Goal: Communication & Community: Share content

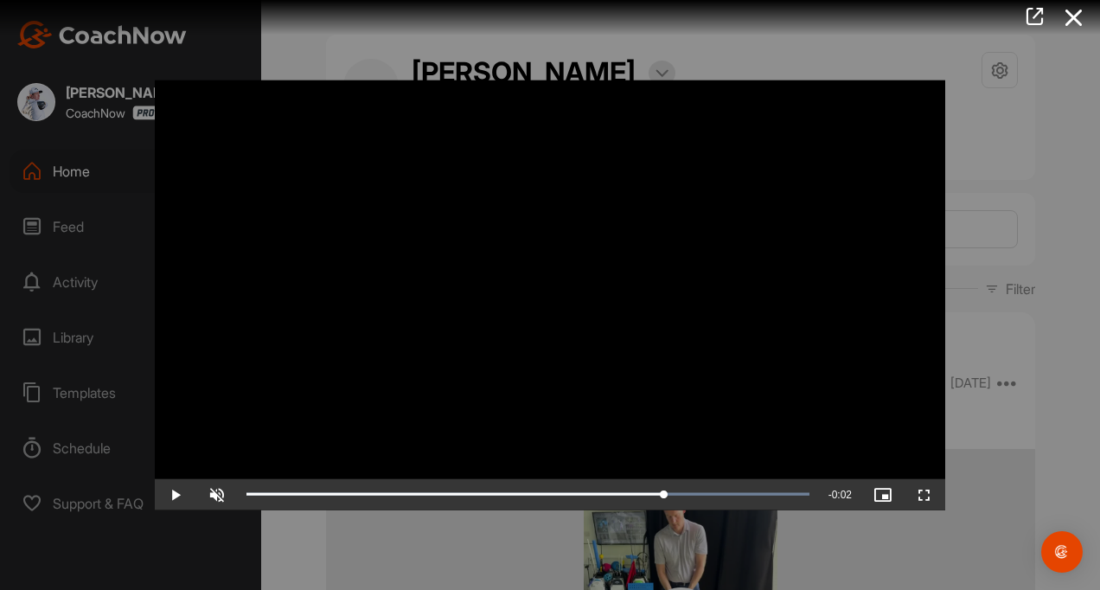
scroll to position [1243, 0]
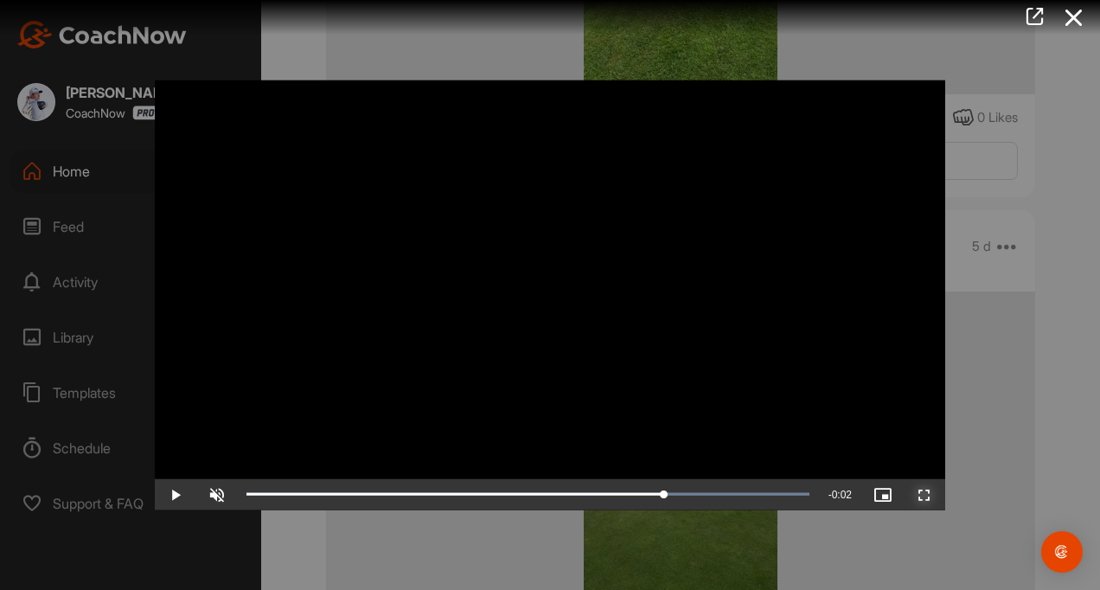
click at [927, 494] on span "Video Player" at bounding box center [925, 494] width 42 height 0
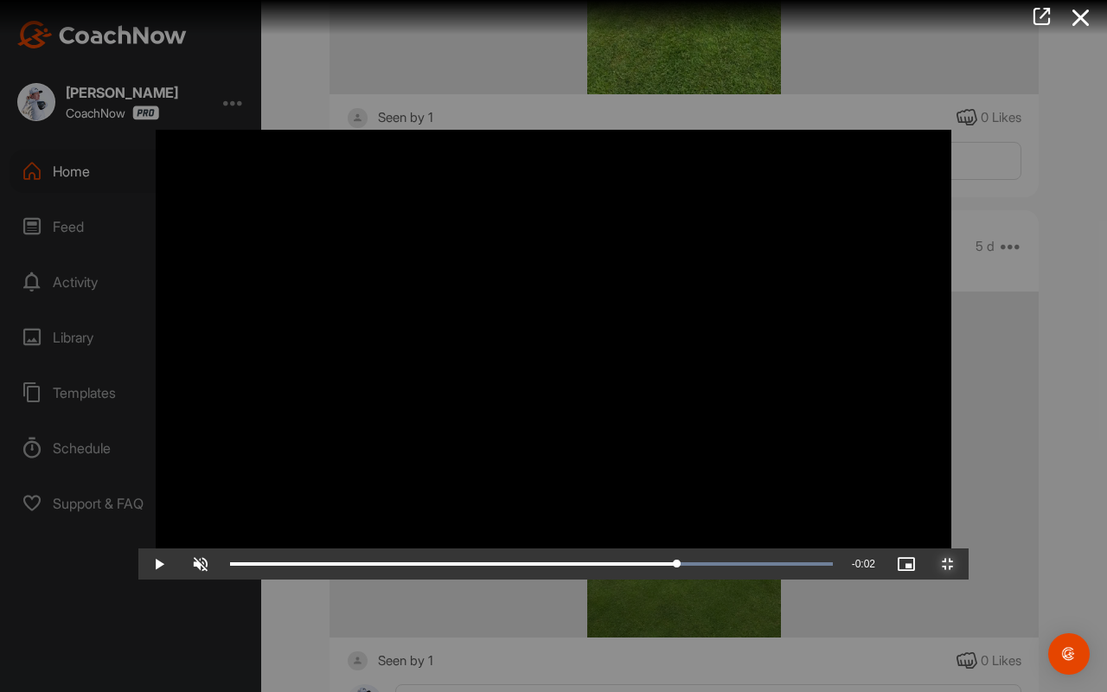
click at [969, 564] on span "Video Player" at bounding box center [948, 564] width 42 height 0
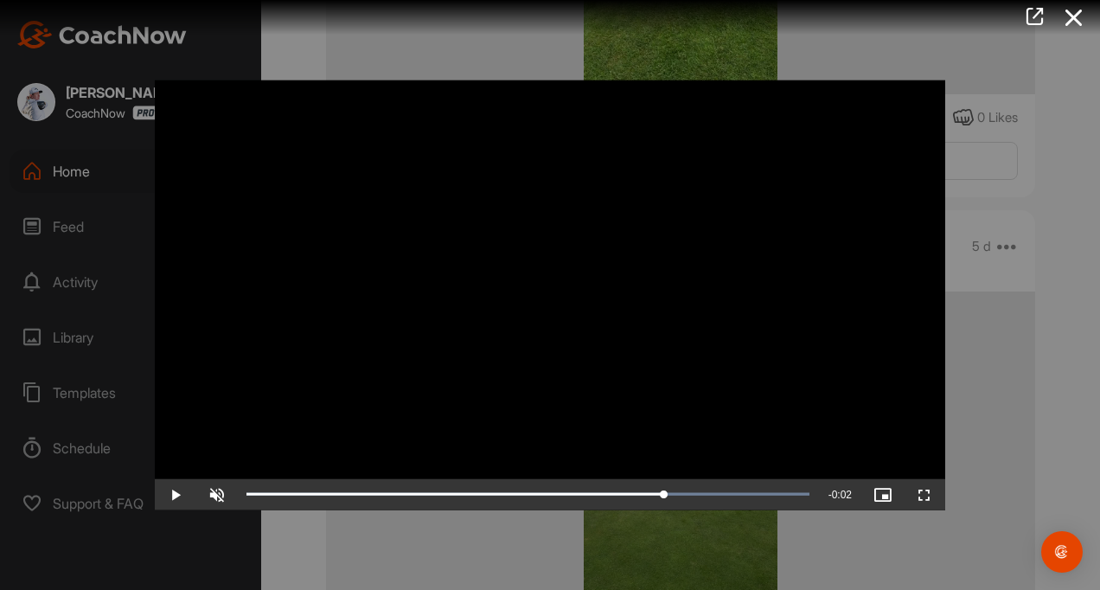
click at [1067, 13] on icon at bounding box center [1075, 18] width 40 height 32
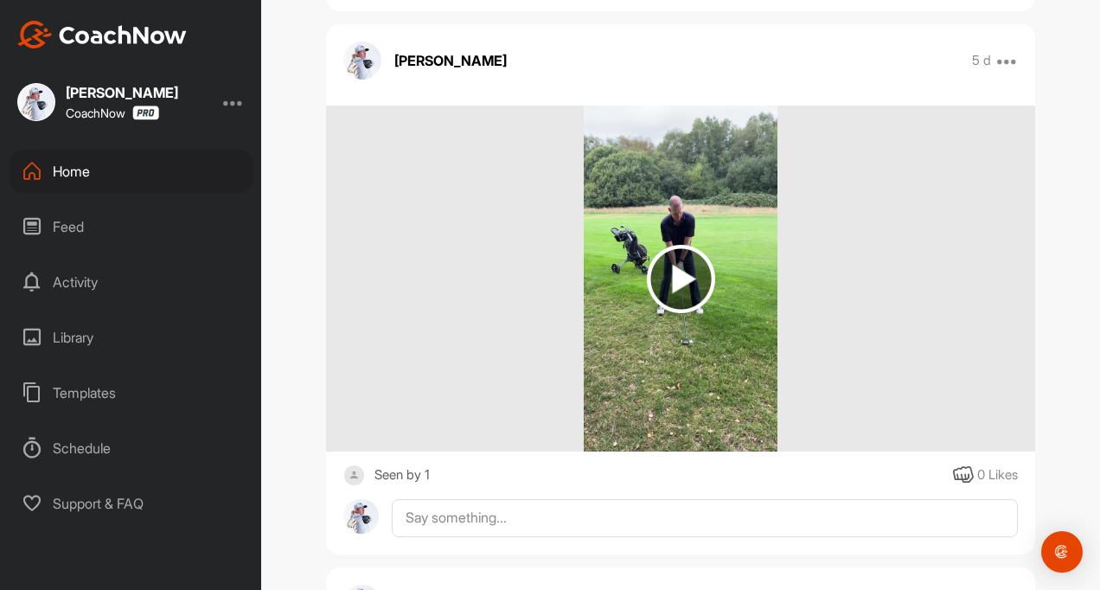
scroll to position [0, 0]
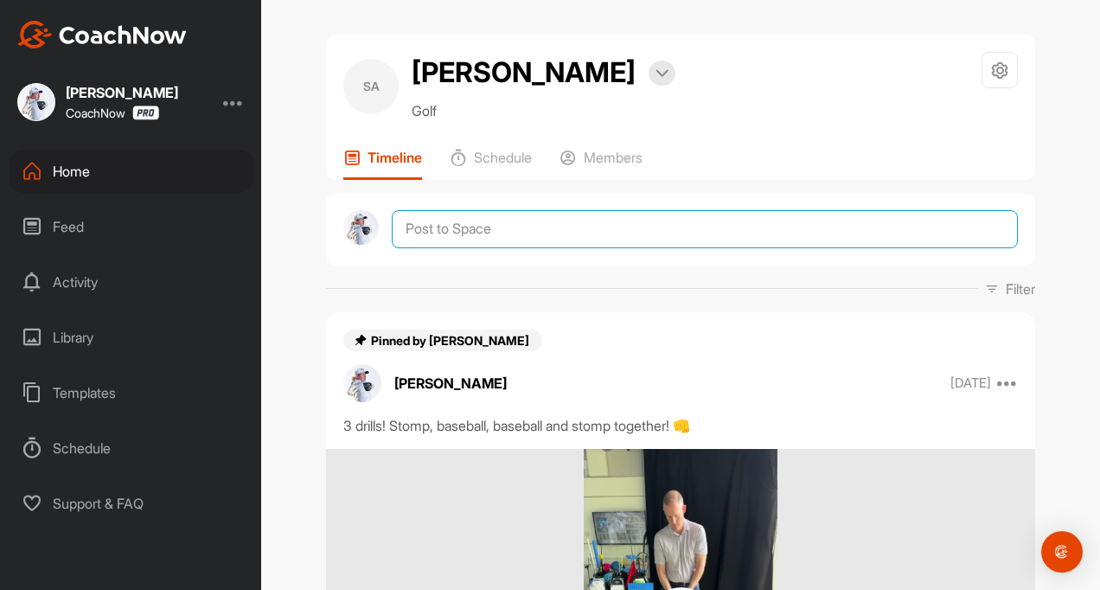
click at [449, 236] on textarea at bounding box center [705, 229] width 626 height 38
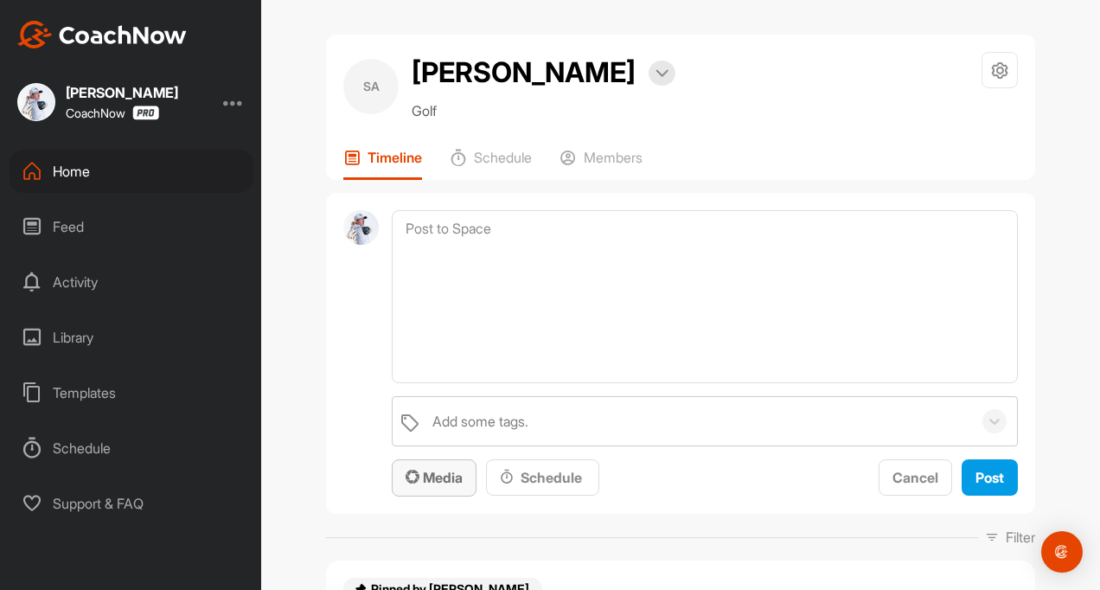
click at [406, 469] on span "Media" at bounding box center [434, 477] width 57 height 17
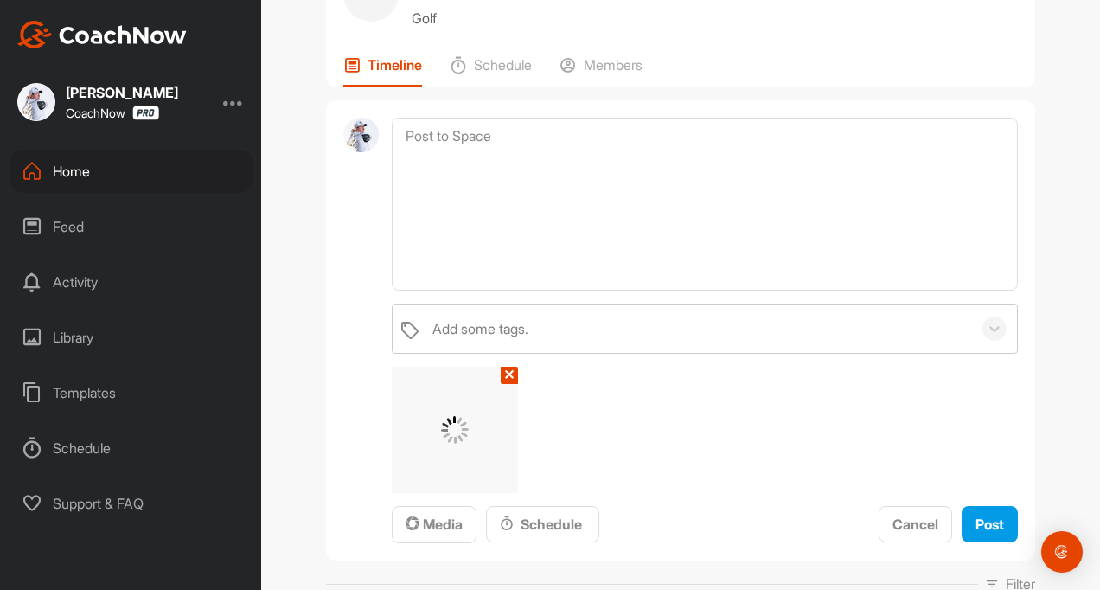
scroll to position [173, 0]
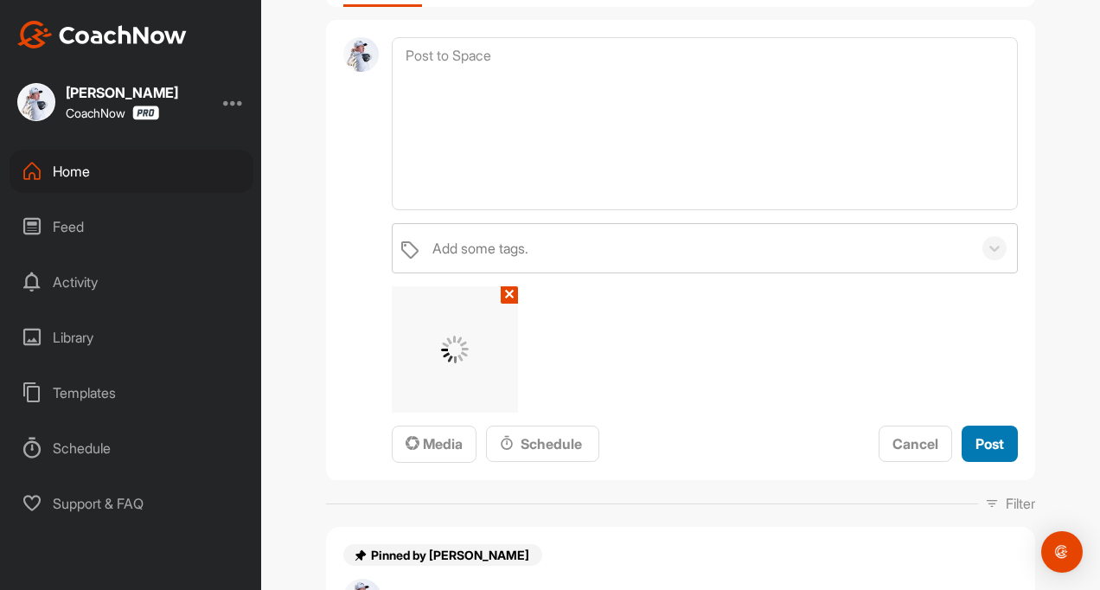
click at [962, 439] on button "Post" at bounding box center [990, 444] width 56 height 37
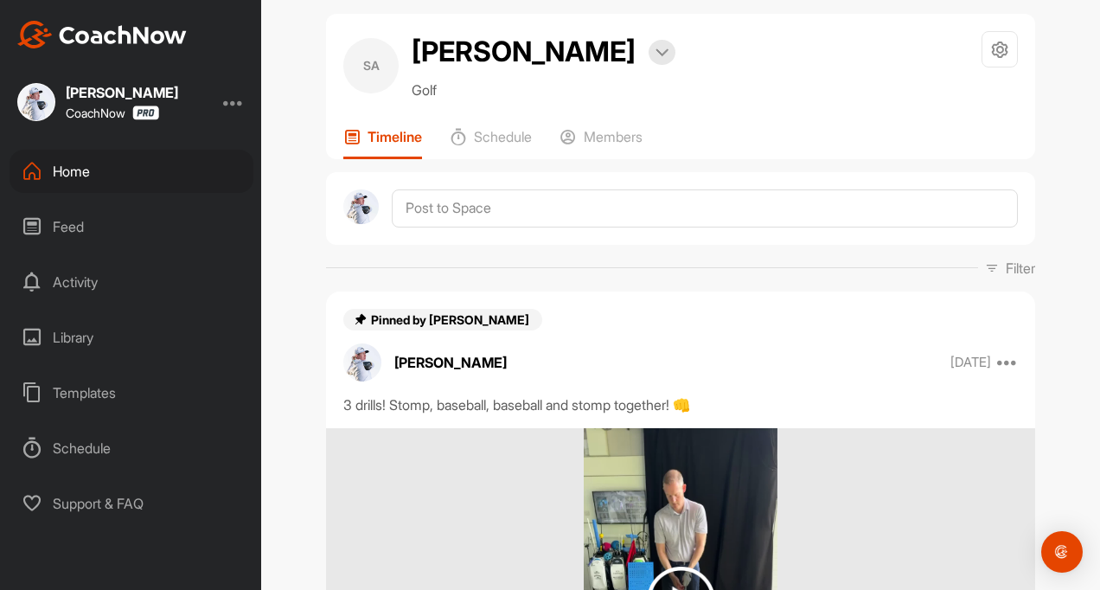
scroll to position [0, 0]
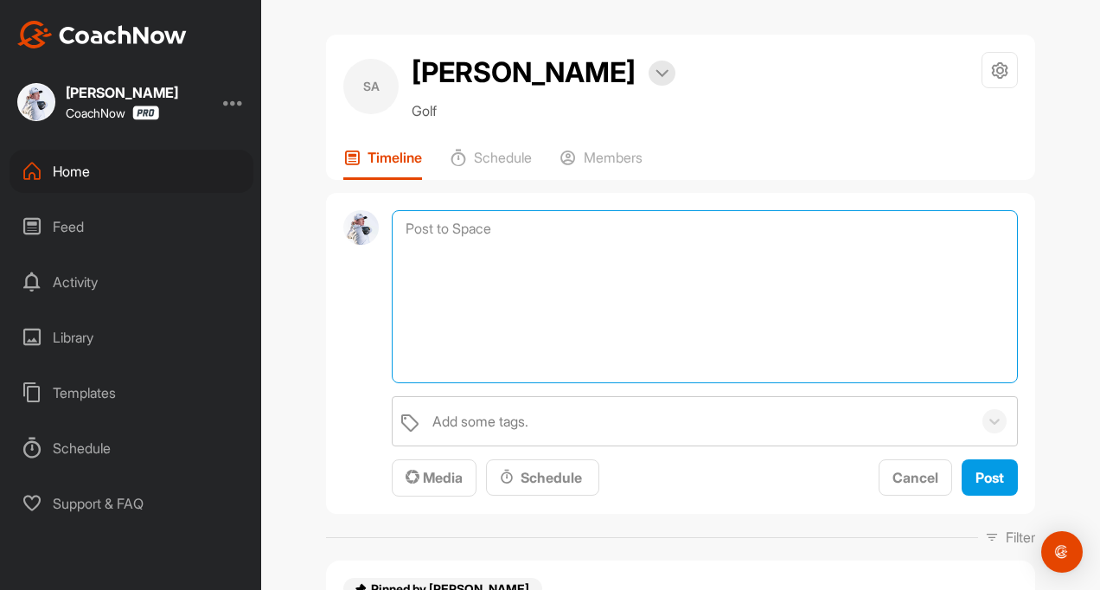
click at [430, 239] on textarea at bounding box center [705, 296] width 626 height 173
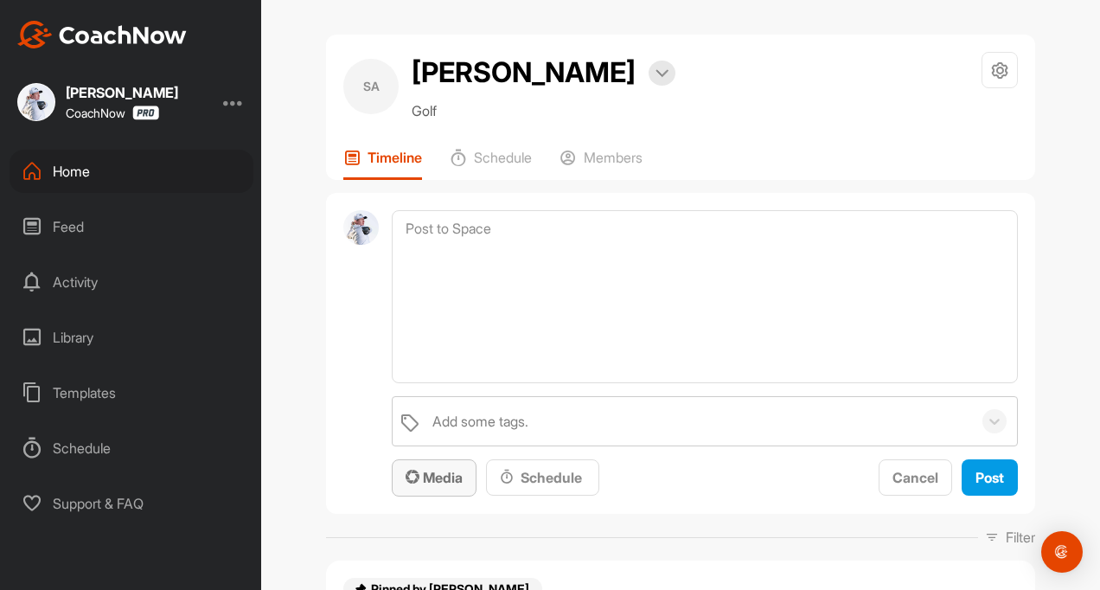
click at [430, 476] on span "Media" at bounding box center [434, 477] width 57 height 17
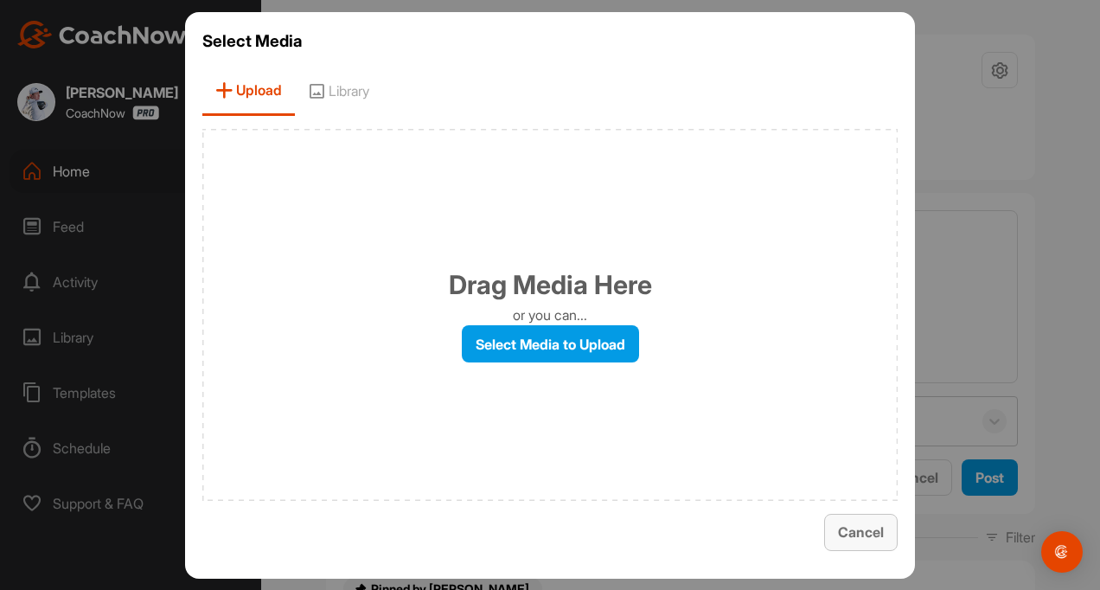
click at [852, 535] on span "Cancel" at bounding box center [861, 531] width 46 height 17
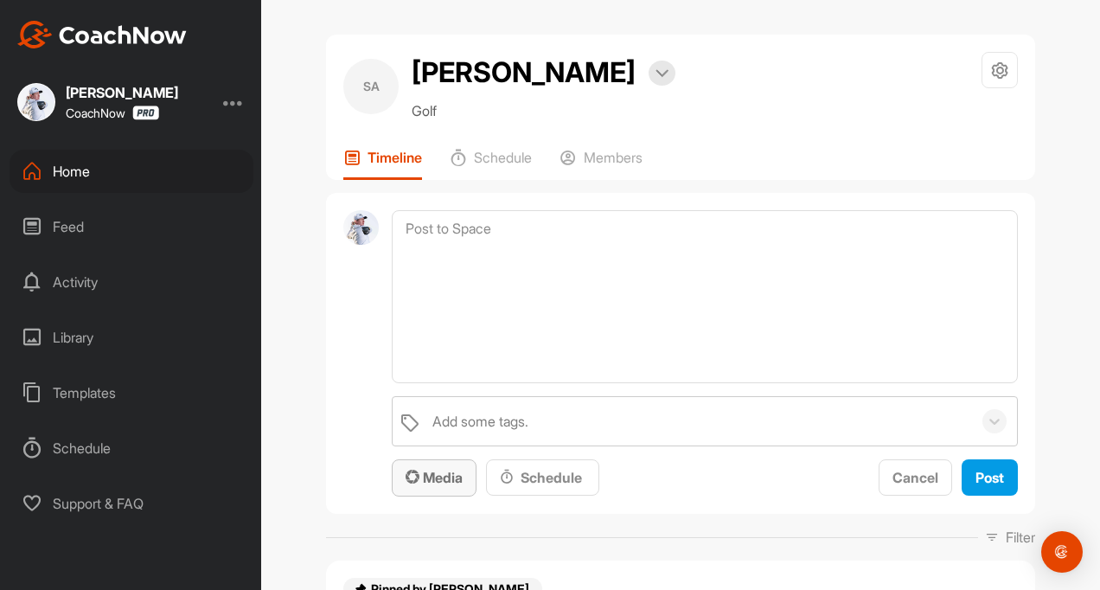
click at [436, 471] on span "Media" at bounding box center [434, 477] width 57 height 17
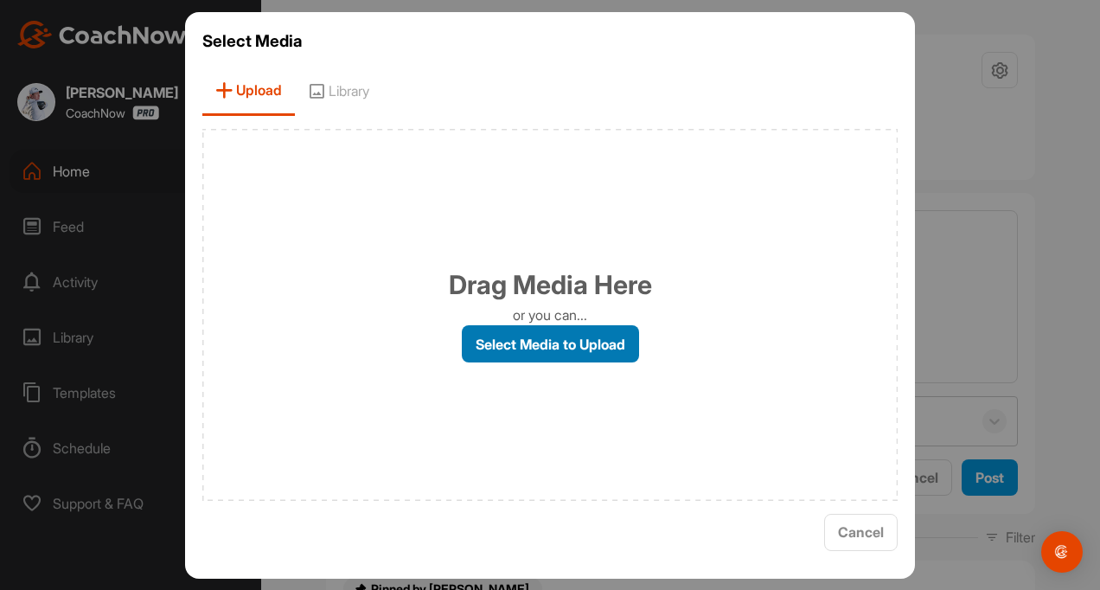
click at [501, 351] on label "Select Media to Upload" at bounding box center [550, 343] width 177 height 37
click at [0, 0] on input "Select Media to Upload" at bounding box center [0, 0] width 0 height 0
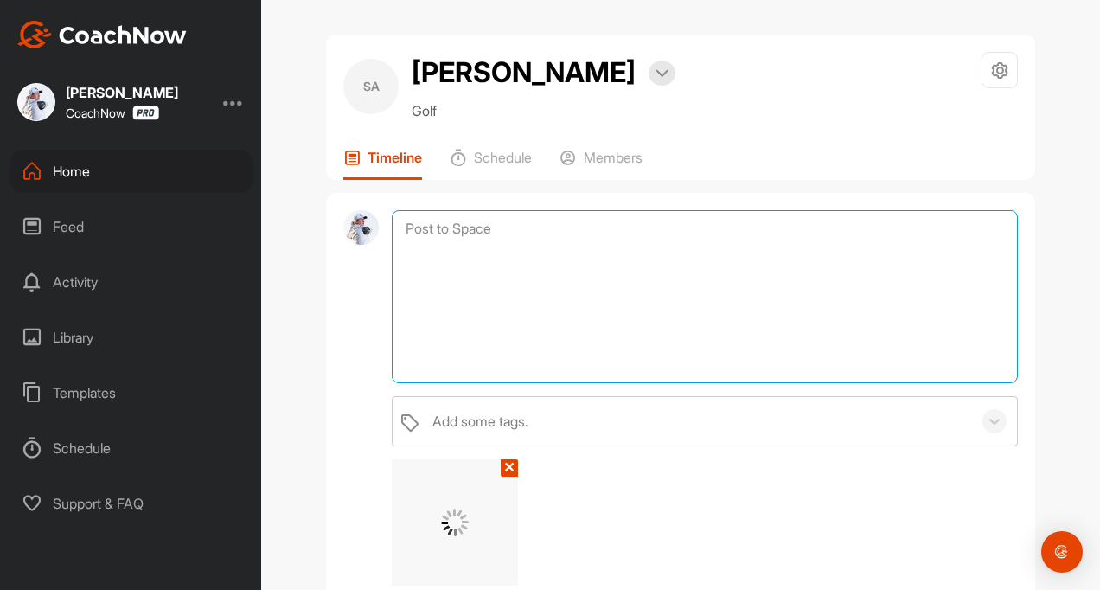
click at [439, 248] on textarea at bounding box center [705, 296] width 626 height 173
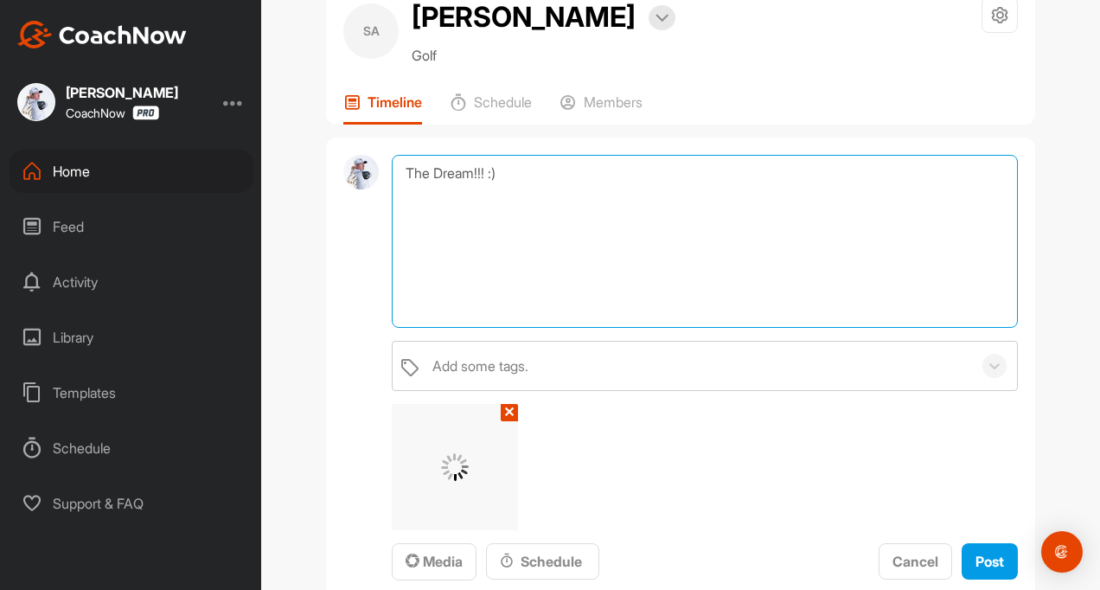
scroll to position [87, 0]
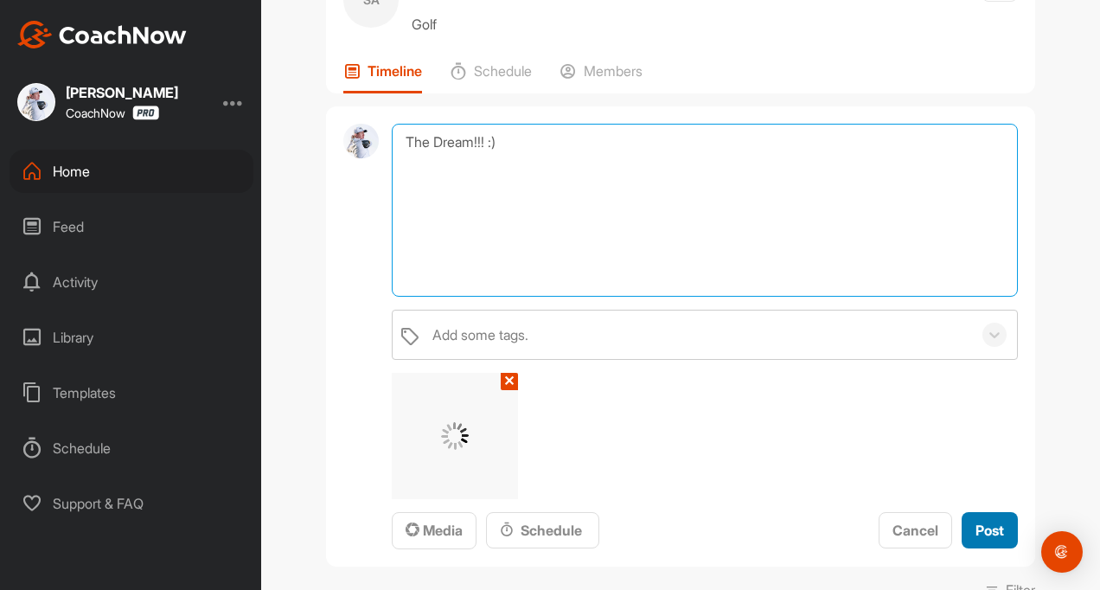
type textarea "The Dream!!! :)"
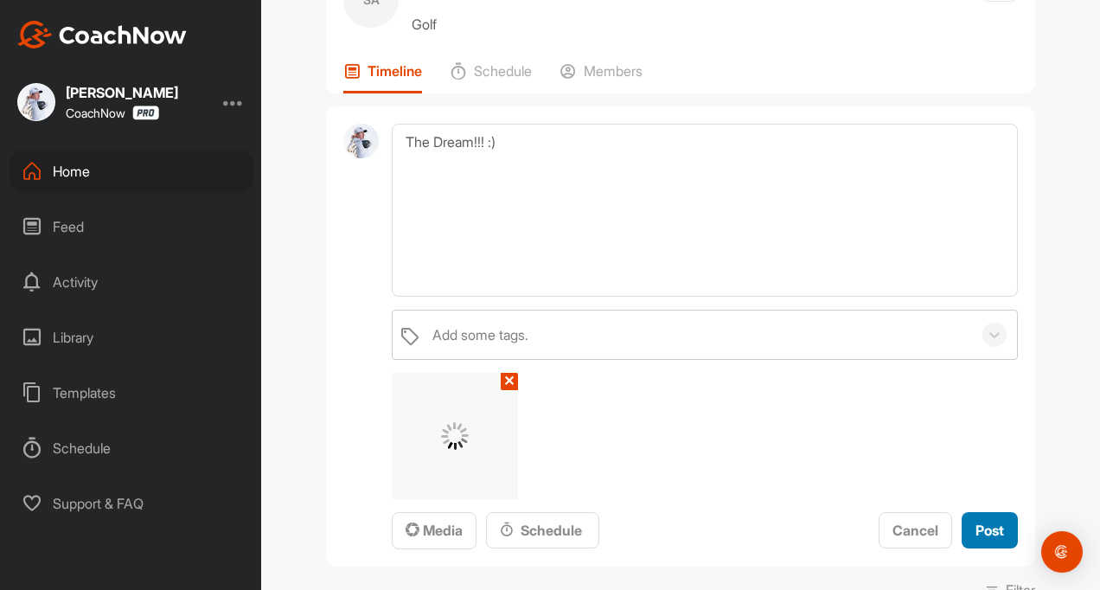
click at [982, 533] on span "Post" at bounding box center [990, 530] width 29 height 17
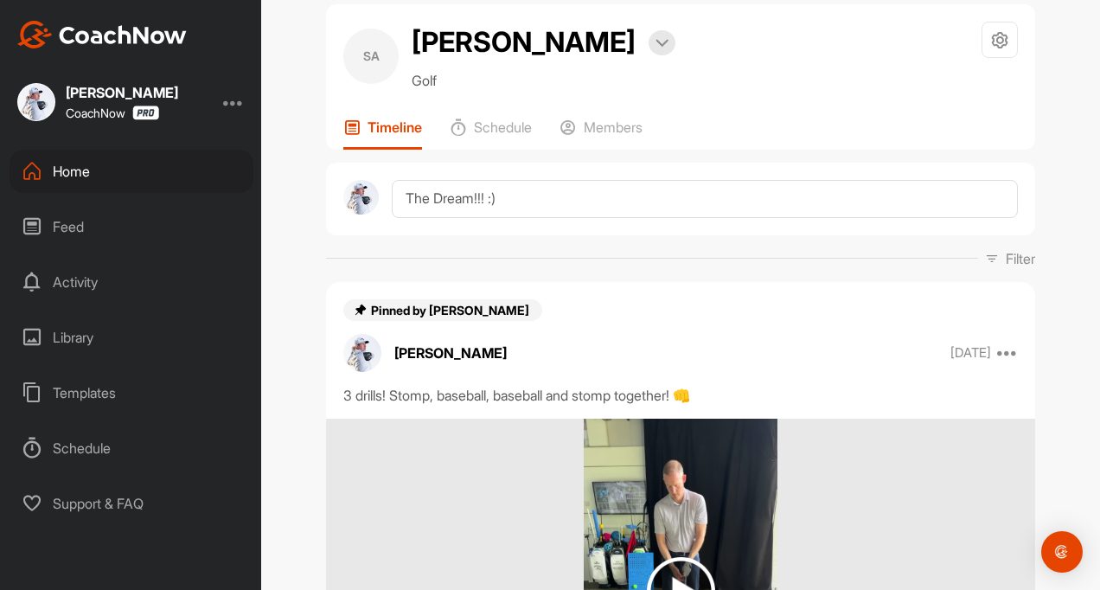
scroll to position [0, 0]
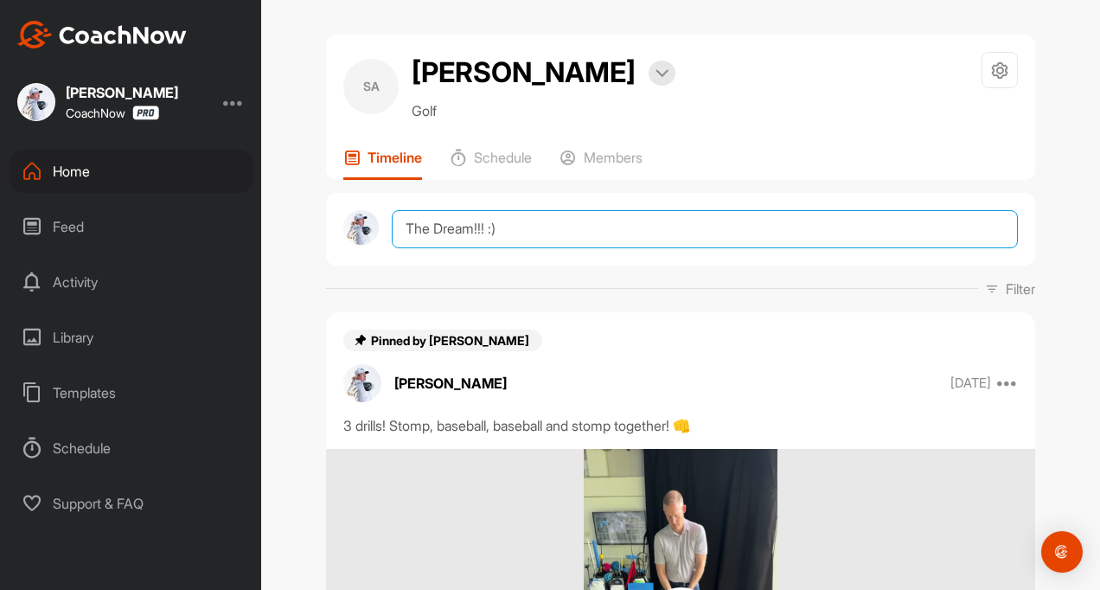
drag, startPoint x: 473, startPoint y: 221, endPoint x: 464, endPoint y: 228, distance: 12.3
click at [473, 221] on textarea "The Dream!!! :)" at bounding box center [705, 229] width 626 height 38
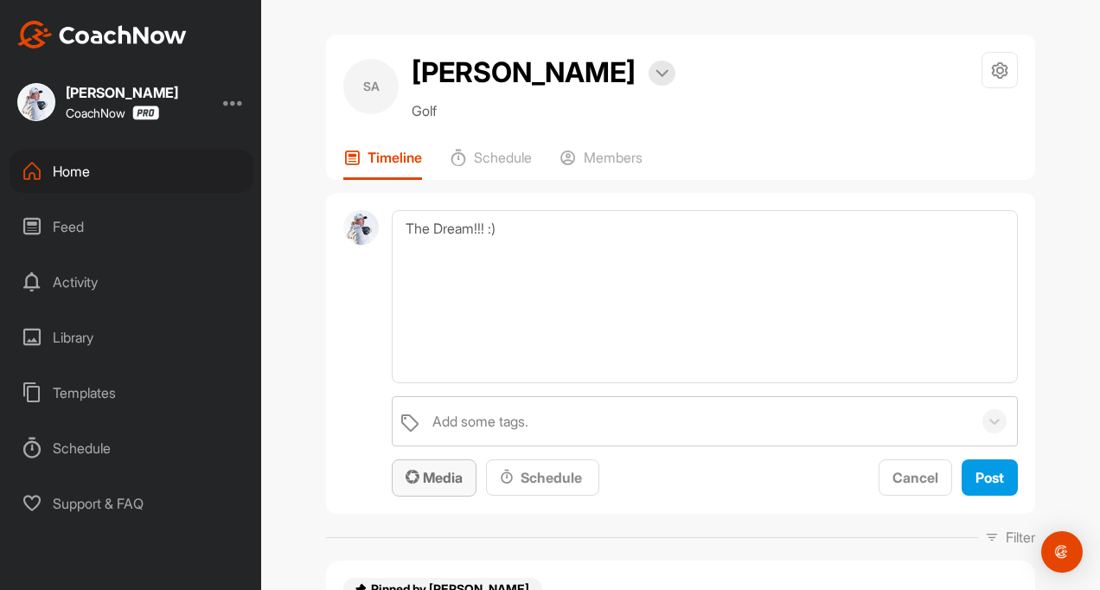
click at [426, 484] on span "Media" at bounding box center [434, 477] width 57 height 17
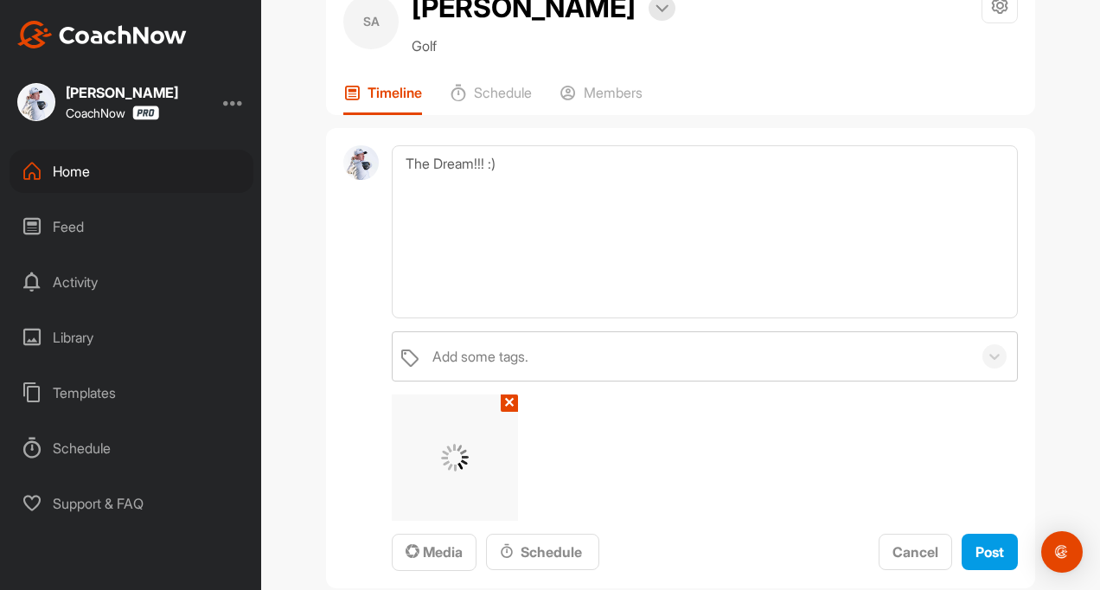
scroll to position [173, 0]
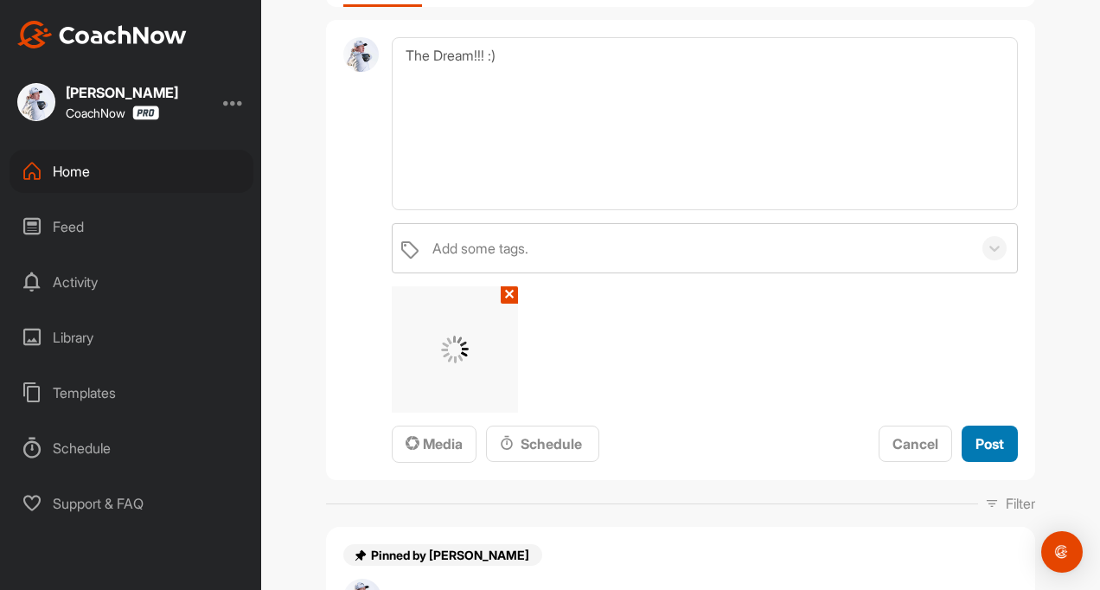
click at [977, 455] on button "Post" at bounding box center [990, 444] width 56 height 37
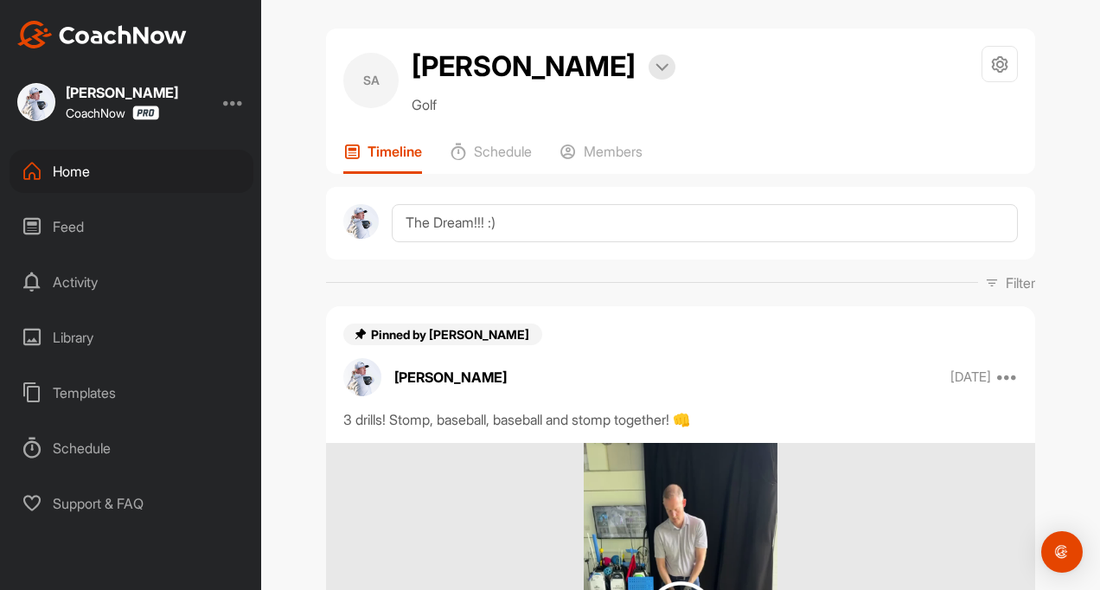
scroll to position [0, 0]
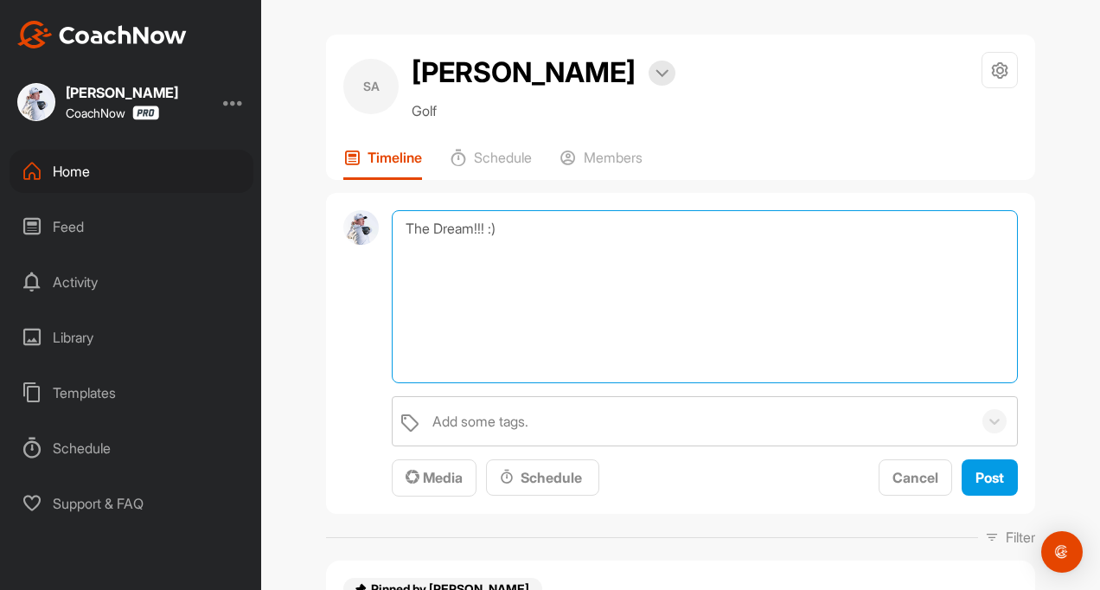
click at [397, 238] on textarea "The Dream!!! :)" at bounding box center [705, 296] width 626 height 173
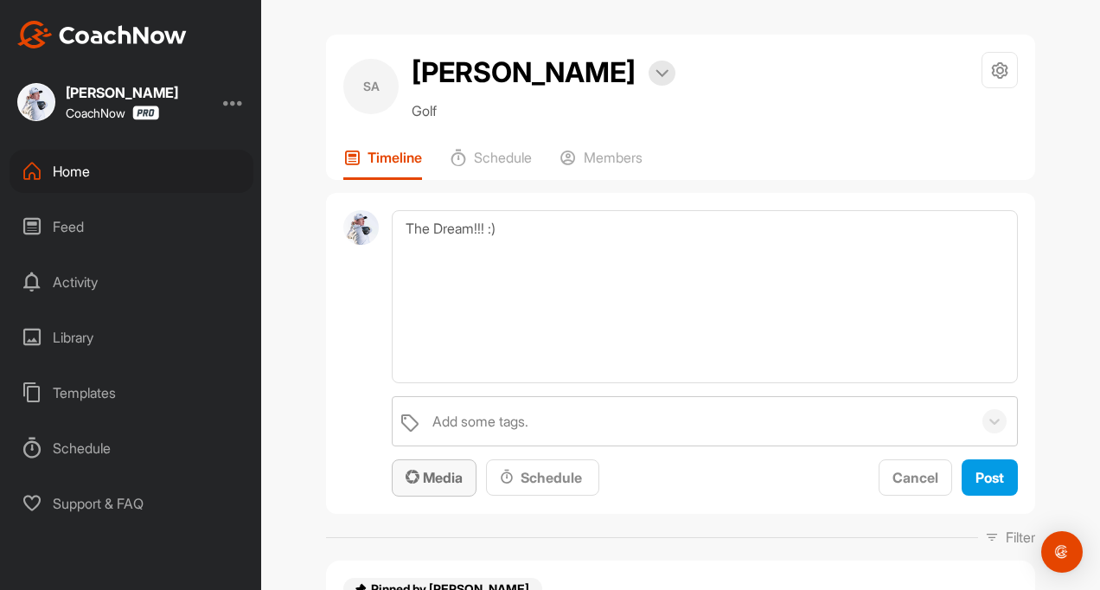
click at [414, 477] on span "Media" at bounding box center [434, 477] width 57 height 17
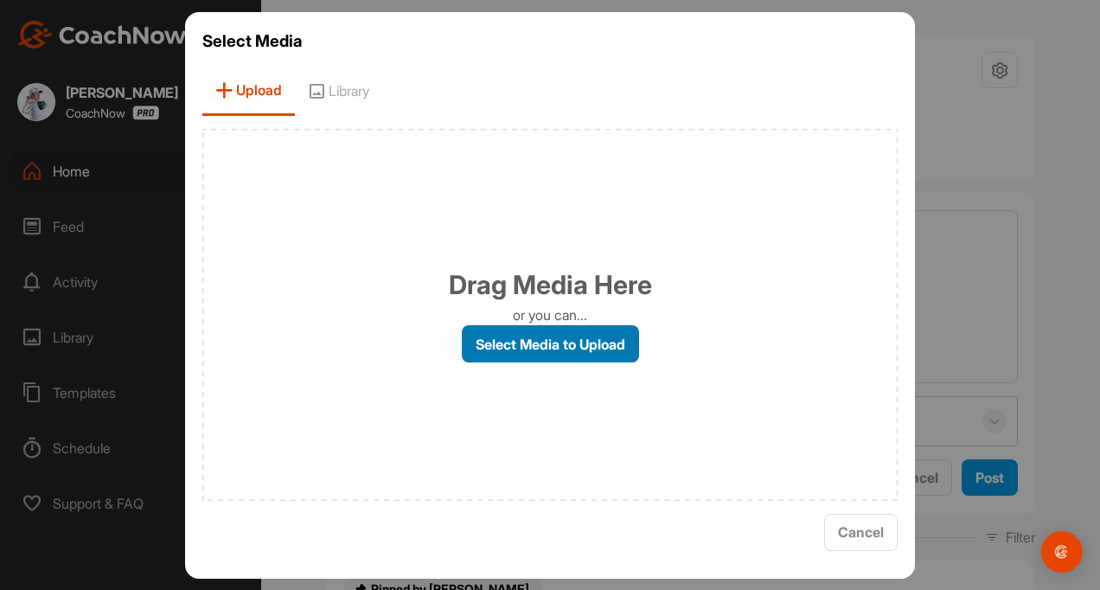
click at [507, 342] on label "Select Media to Upload" at bounding box center [550, 343] width 177 height 37
click at [0, 0] on input "Select Media to Upload" at bounding box center [0, 0] width 0 height 0
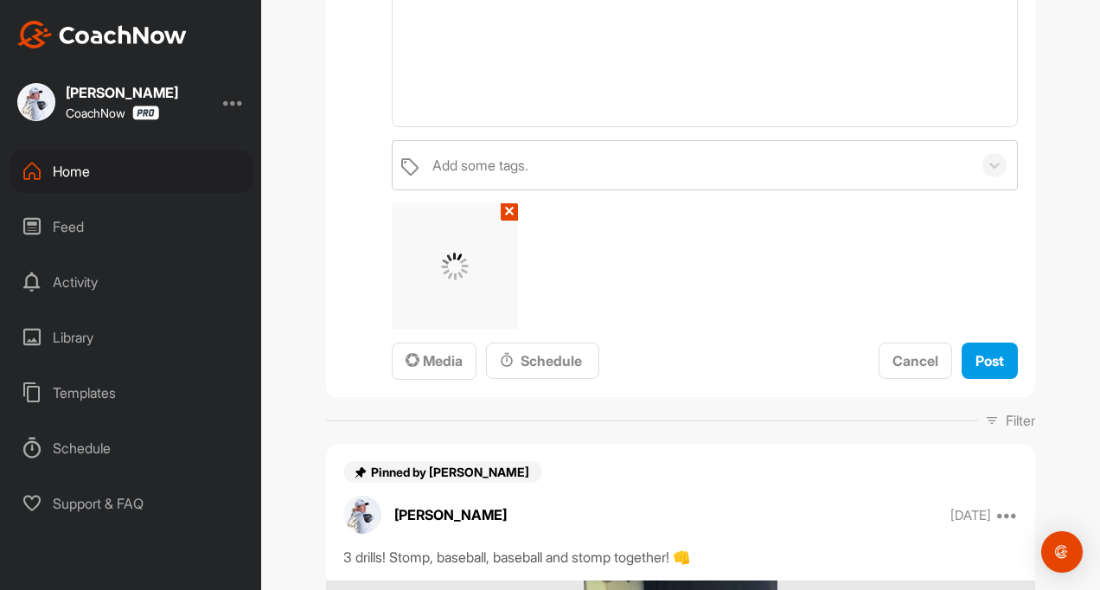
scroll to position [260, 0]
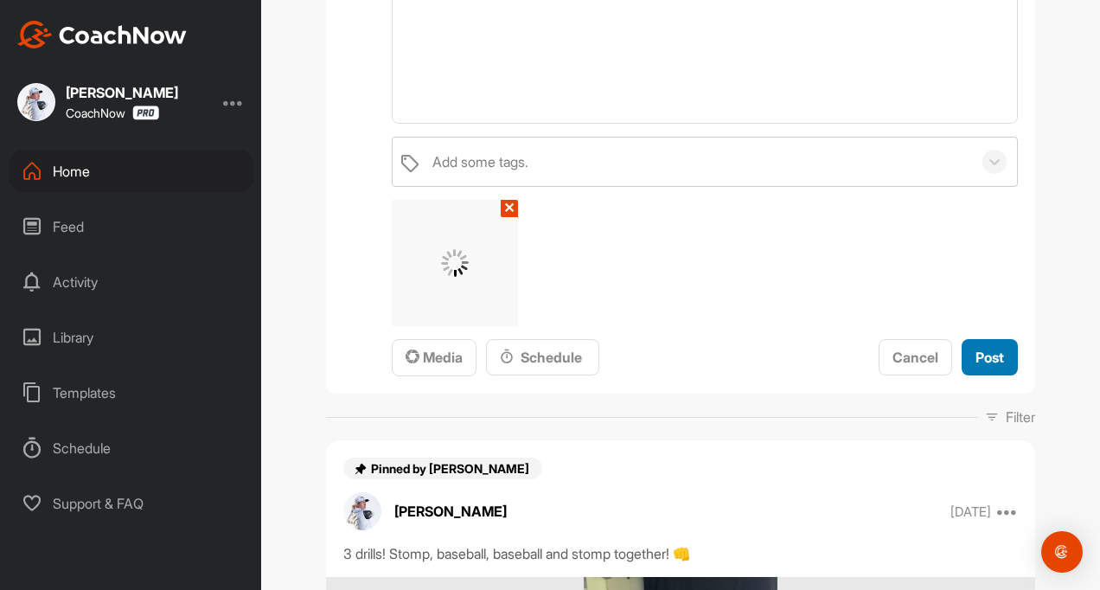
click at [988, 351] on span "Post" at bounding box center [990, 357] width 29 height 17
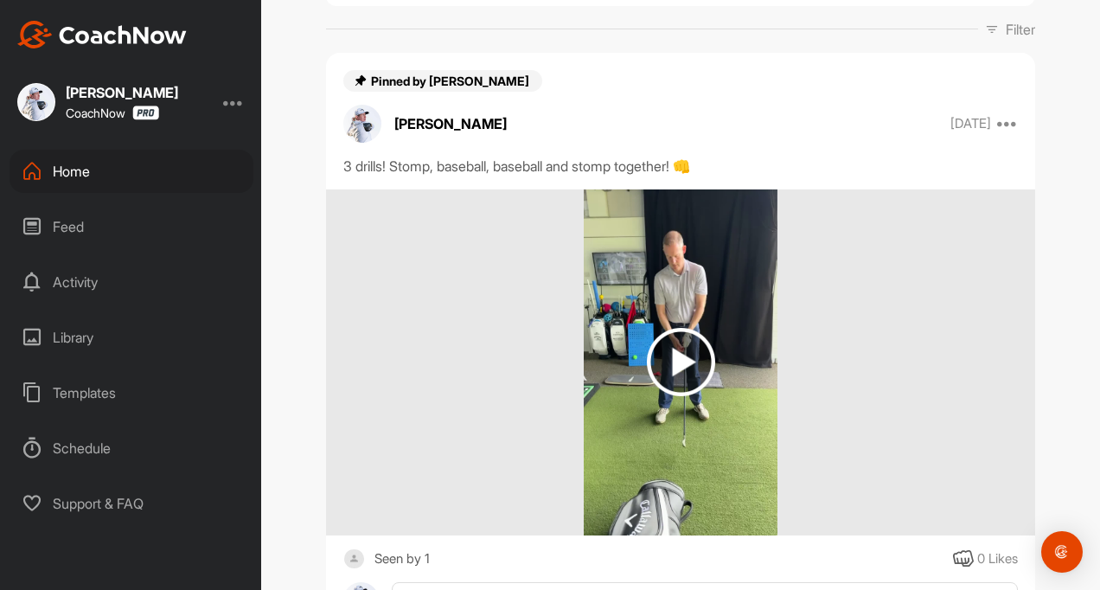
scroll to position [0, 0]
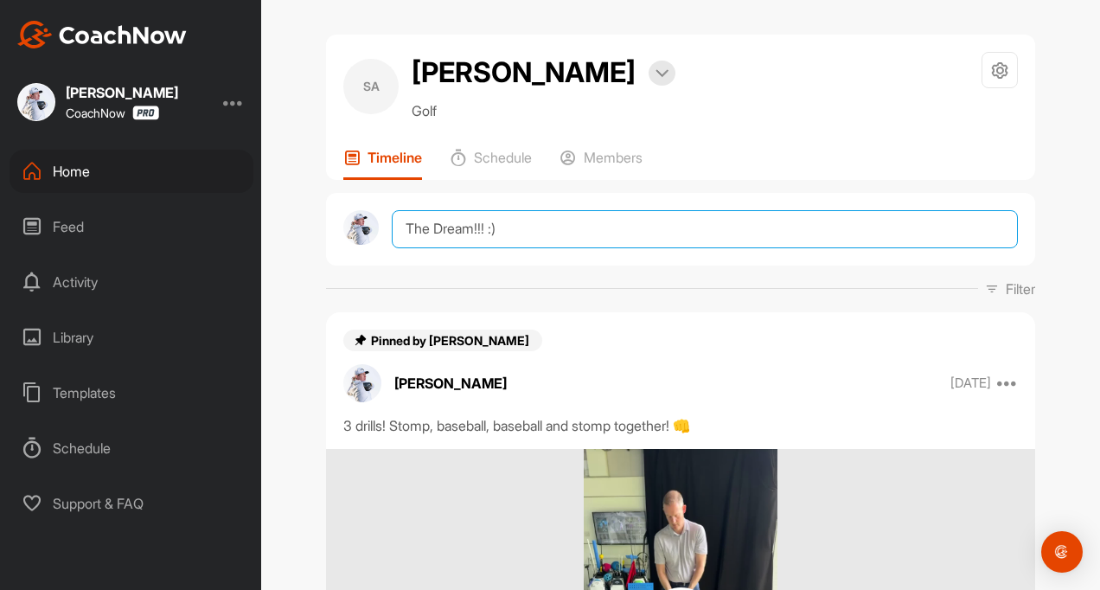
click at [427, 240] on textarea "The Dream!!! :)" at bounding box center [705, 229] width 626 height 38
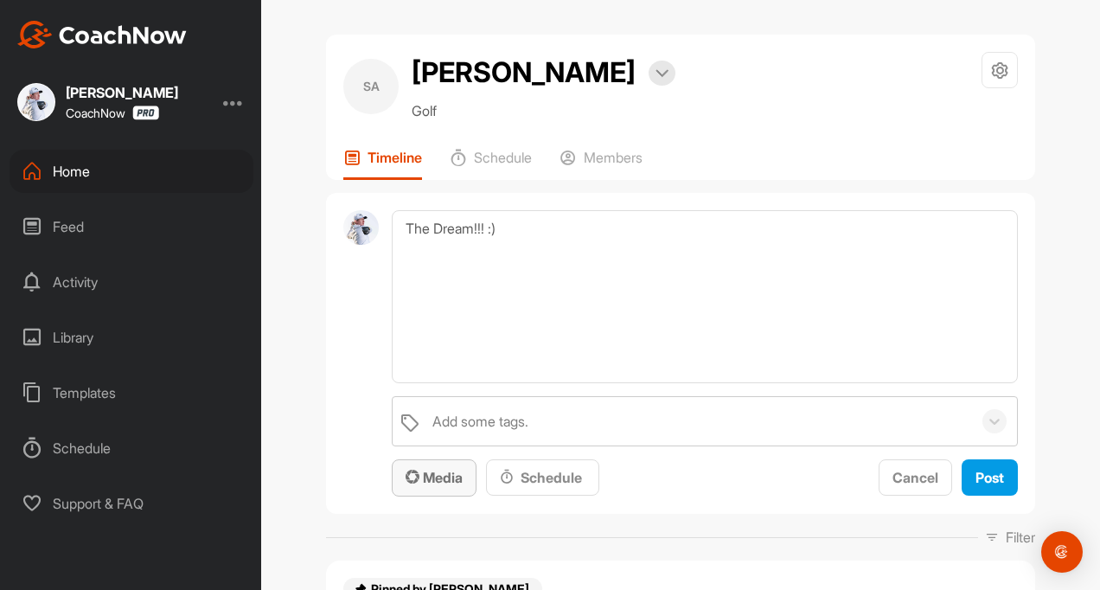
click at [436, 488] on div "Media" at bounding box center [434, 477] width 57 height 21
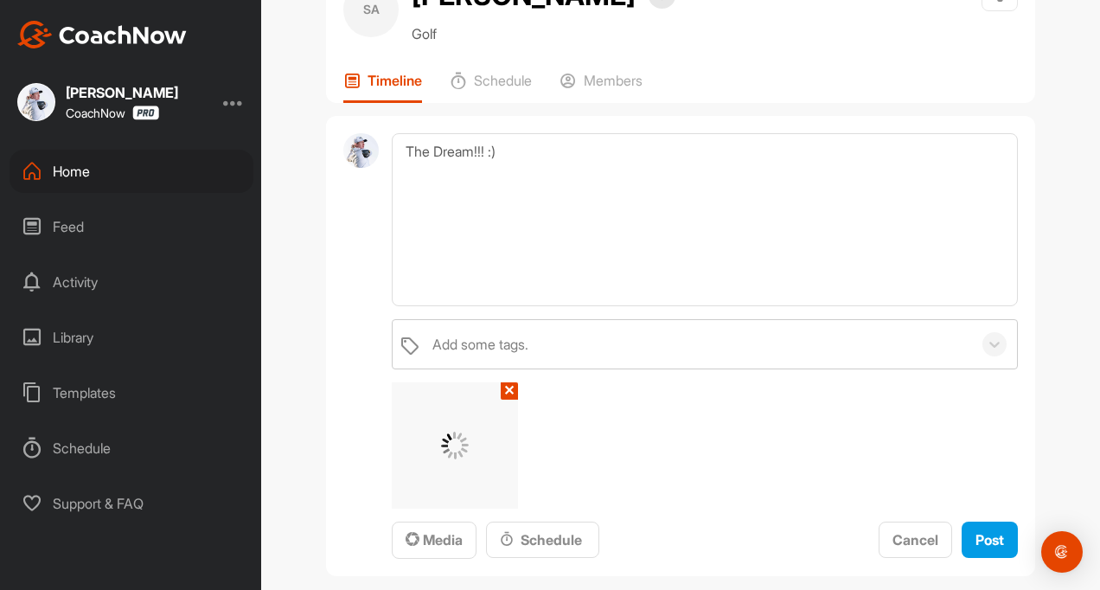
scroll to position [173, 0]
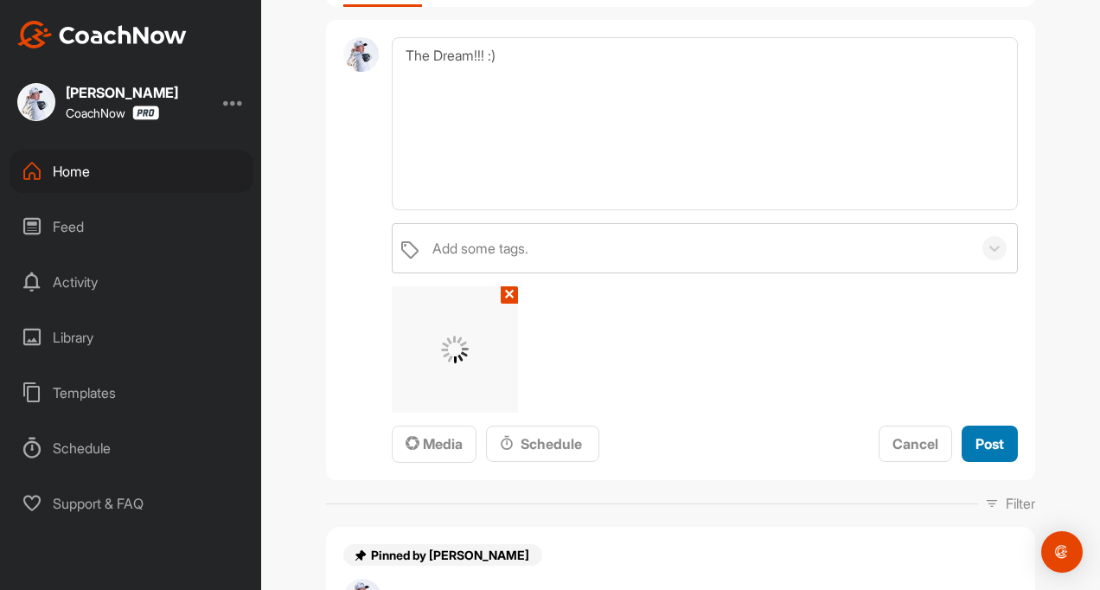
click at [965, 438] on button "Post" at bounding box center [990, 444] width 56 height 37
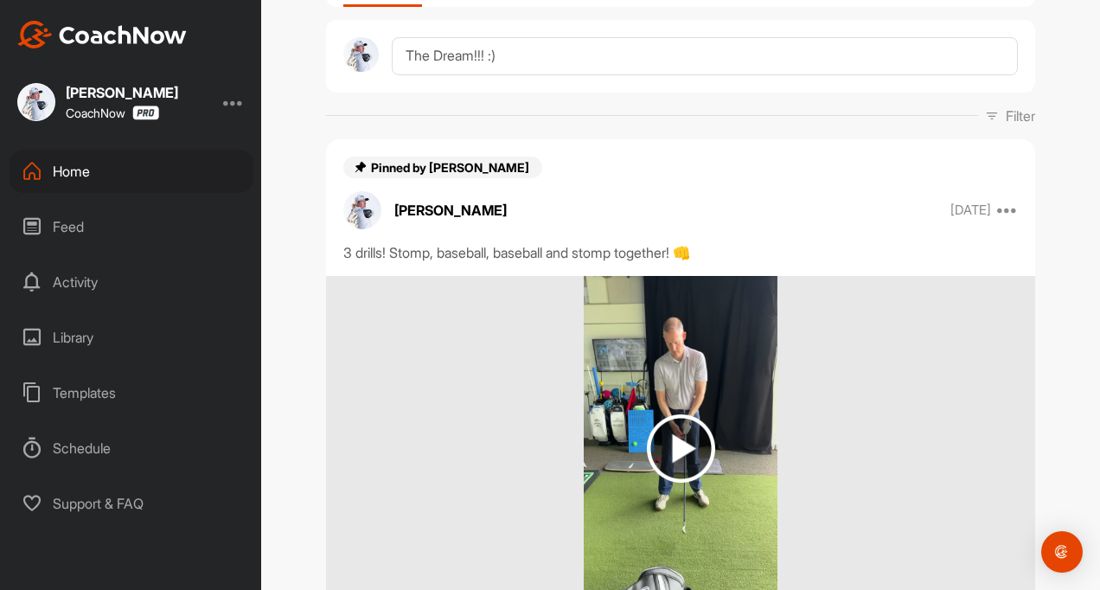
click at [58, 227] on div "Feed" at bounding box center [132, 226] width 244 height 43
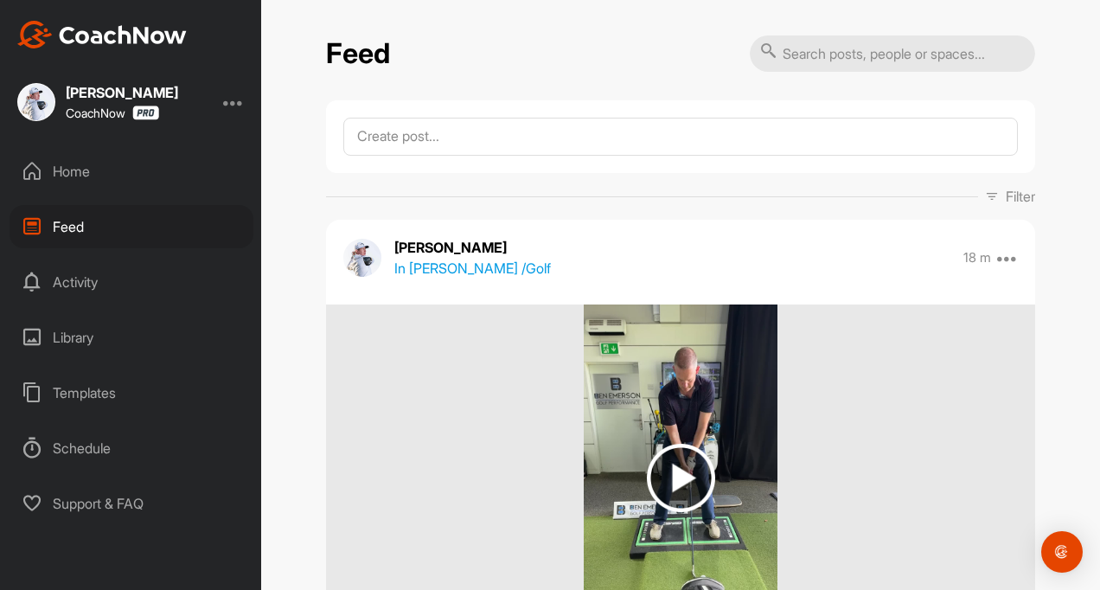
click at [83, 217] on div "Feed" at bounding box center [132, 226] width 244 height 43
click at [84, 294] on div "Activity" at bounding box center [132, 281] width 244 height 43
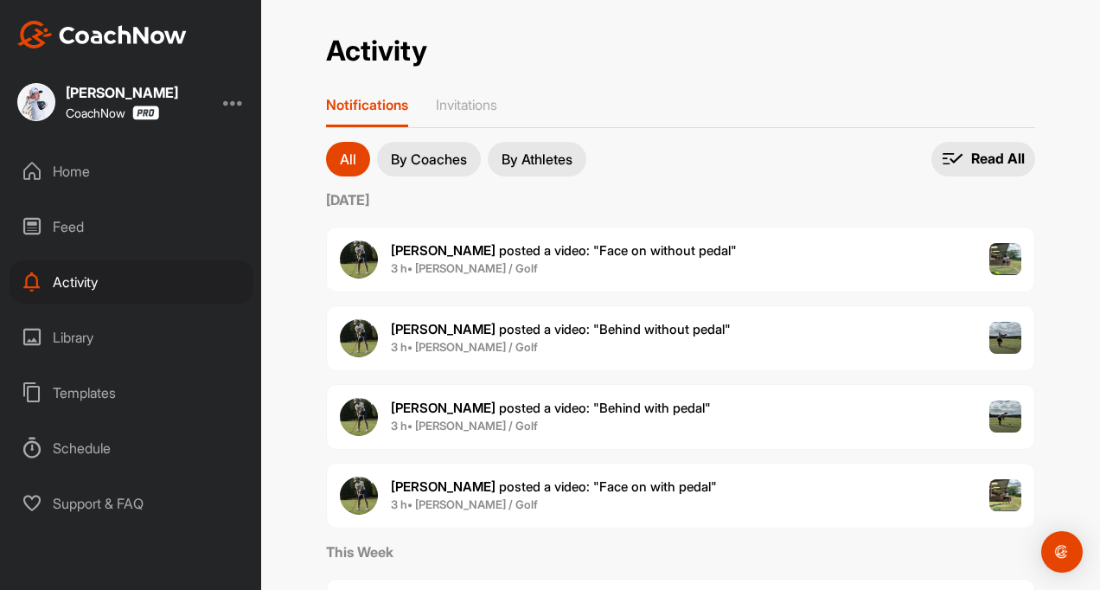
click at [76, 163] on div "Home" at bounding box center [132, 171] width 244 height 43
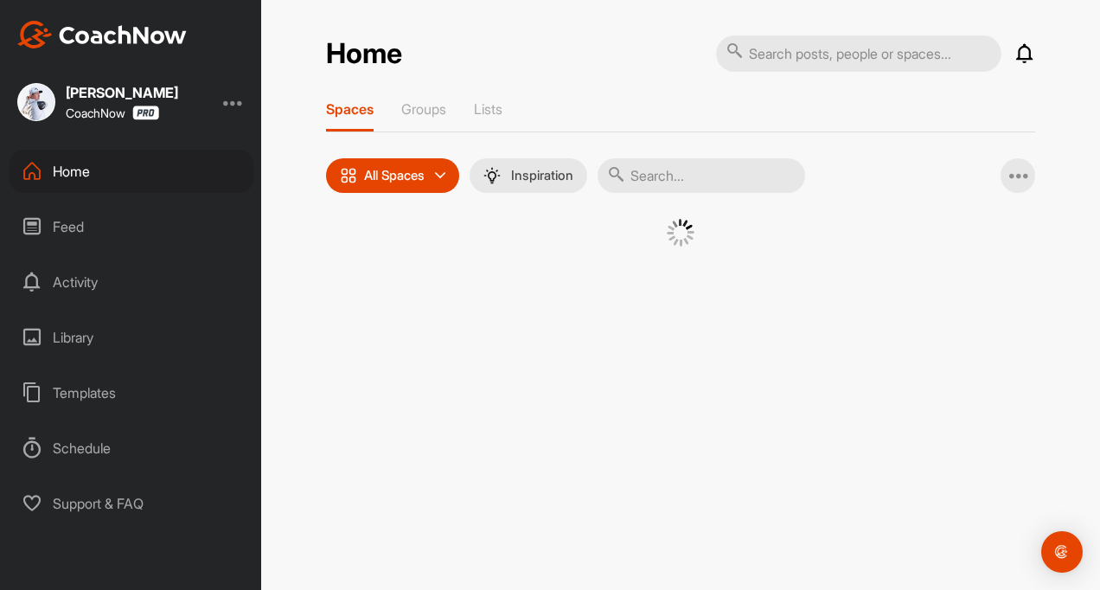
click at [638, 165] on input "text" at bounding box center [702, 175] width 208 height 35
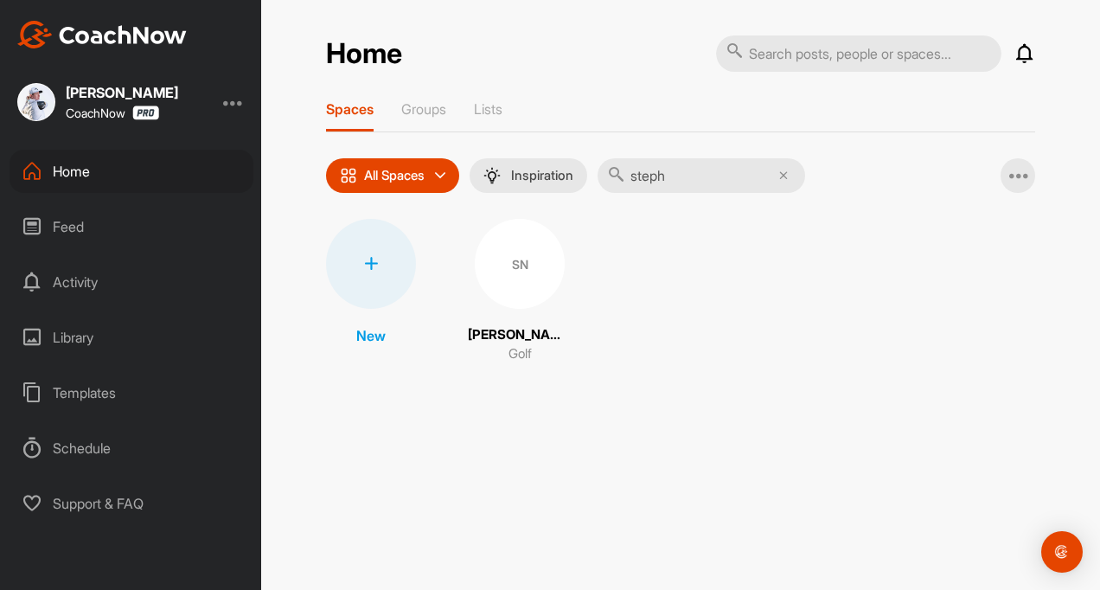
type input "steph"
click at [517, 325] on p "[PERSON_NAME]" at bounding box center [520, 335] width 104 height 20
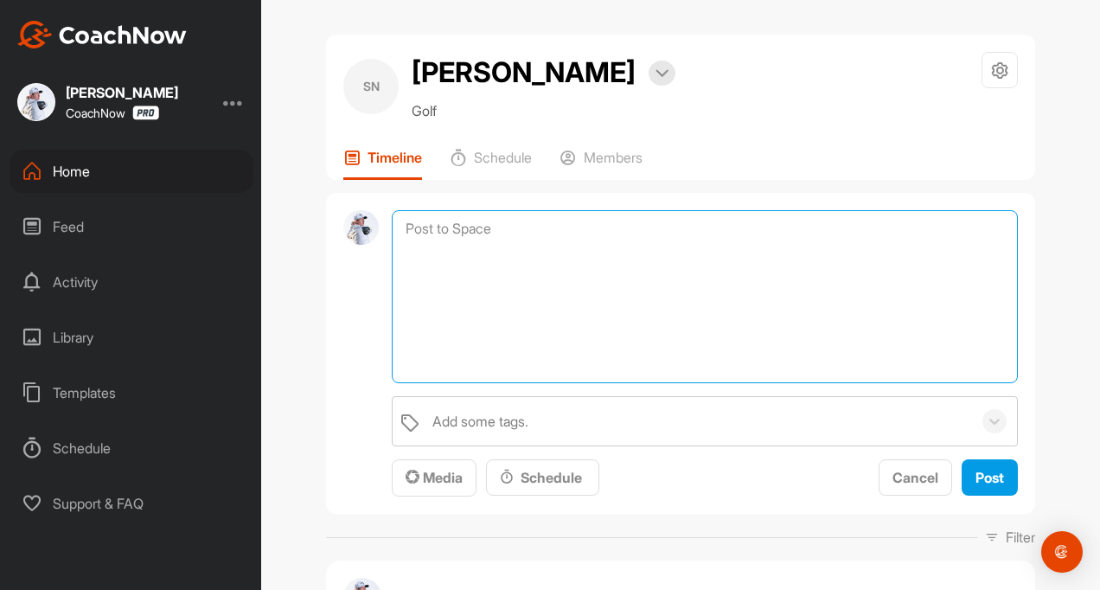
click at [474, 227] on textarea at bounding box center [705, 296] width 626 height 173
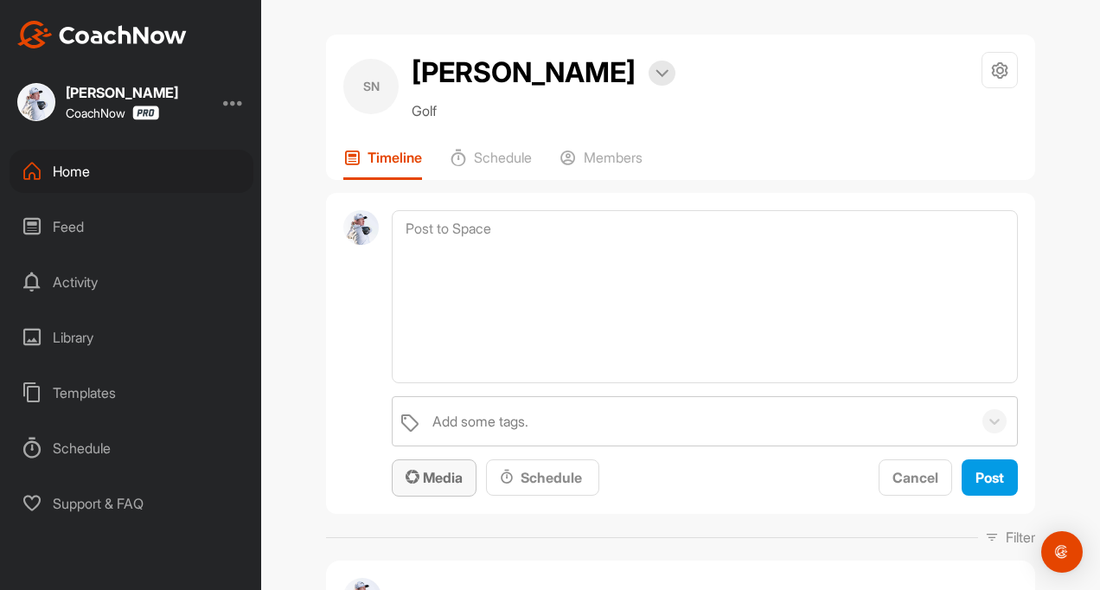
click at [422, 478] on span "Media" at bounding box center [434, 477] width 57 height 17
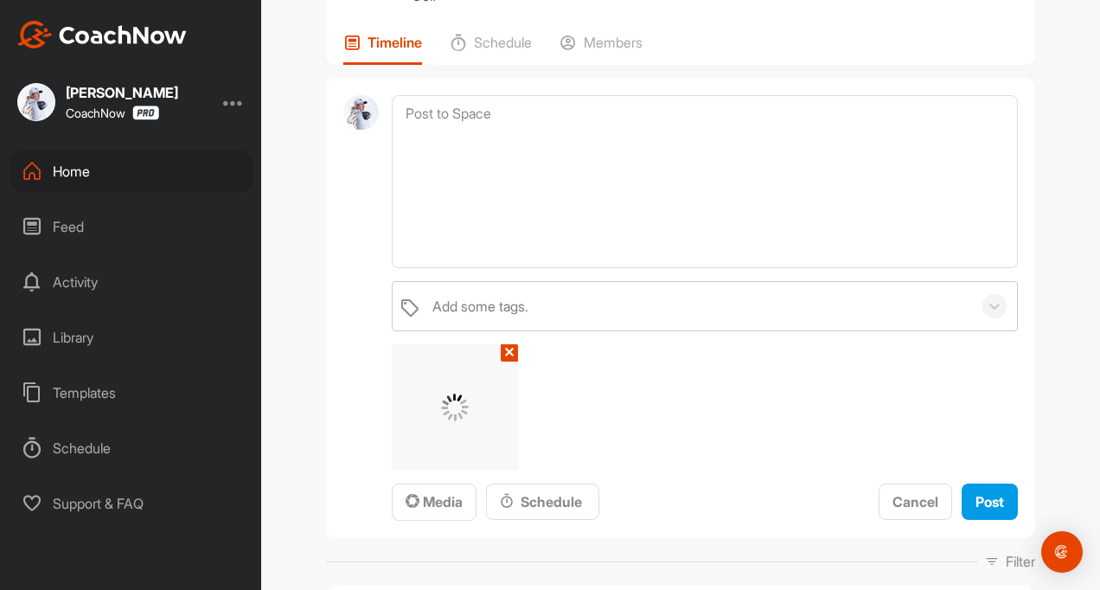
scroll to position [260, 0]
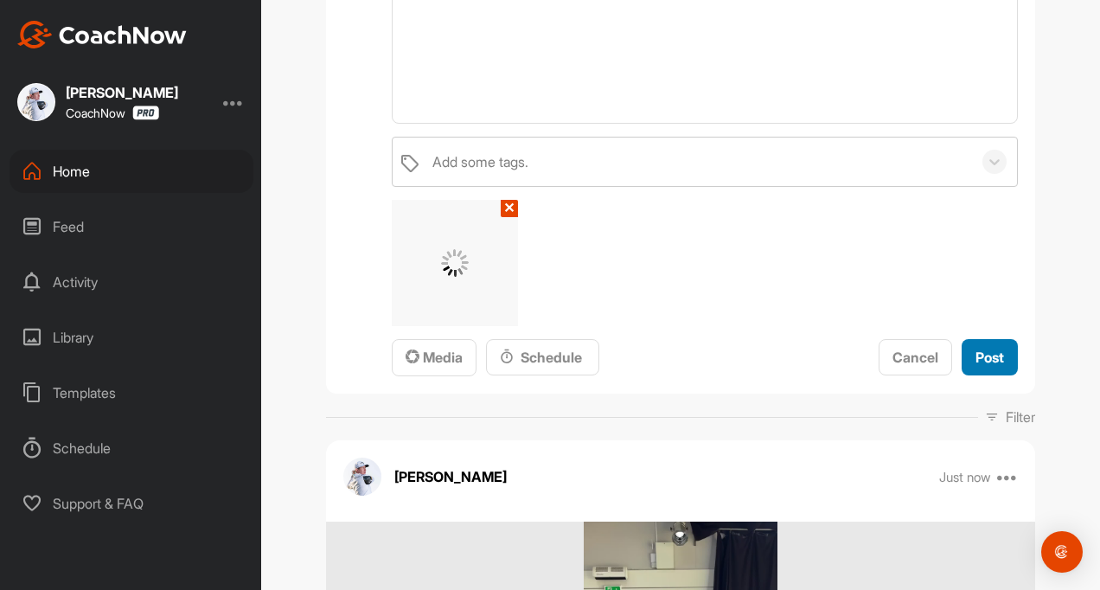
click at [991, 360] on span "Post" at bounding box center [990, 357] width 29 height 17
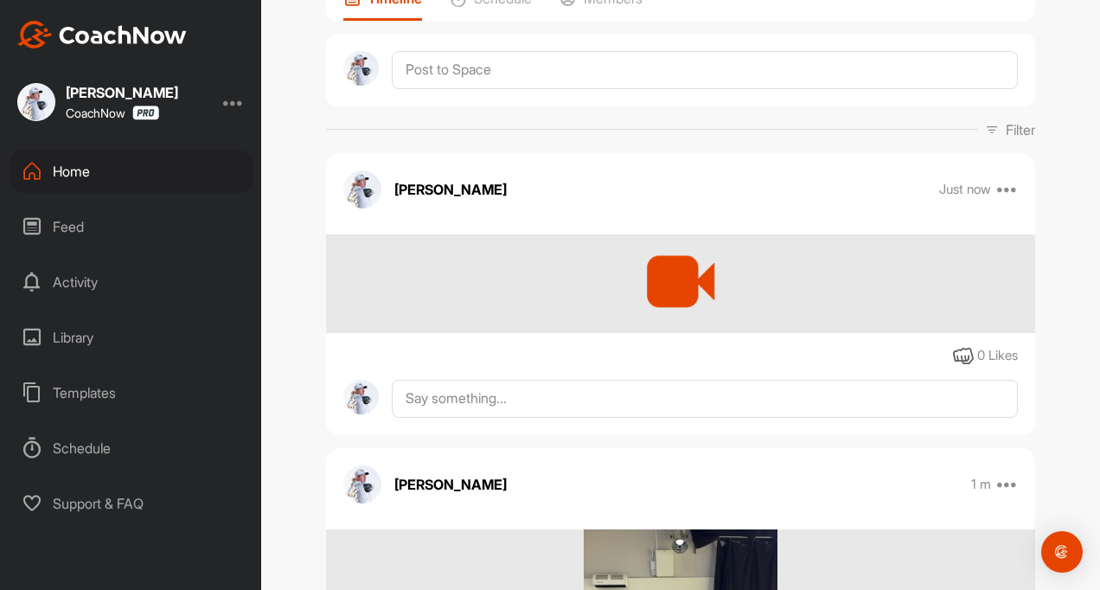
scroll to position [0, 0]
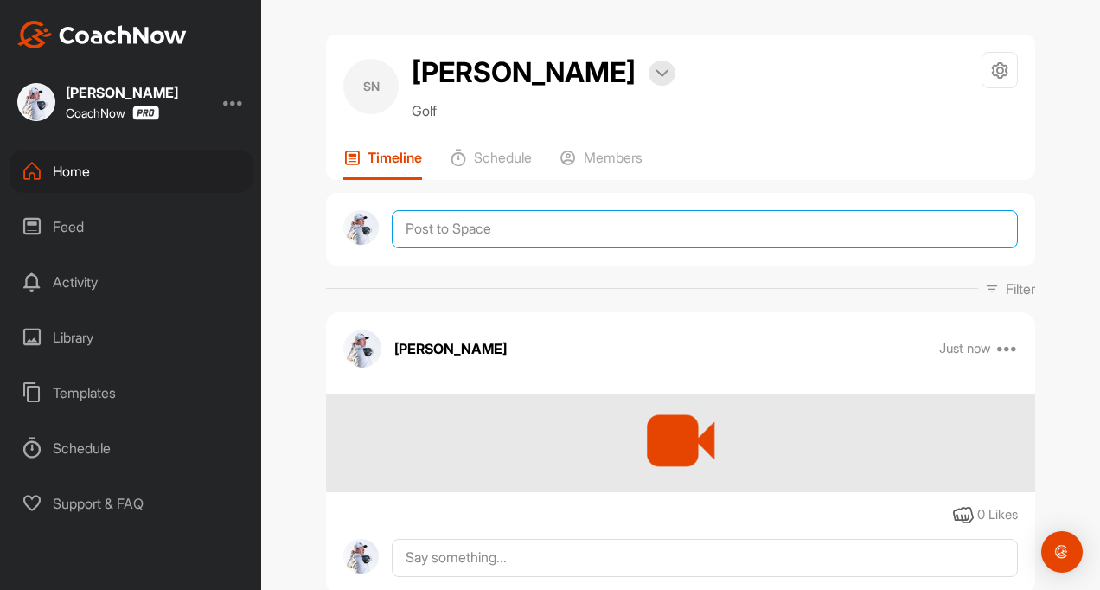
drag, startPoint x: 490, startPoint y: 228, endPoint x: 489, endPoint y: 238, distance: 9.7
click at [490, 228] on textarea at bounding box center [705, 229] width 626 height 38
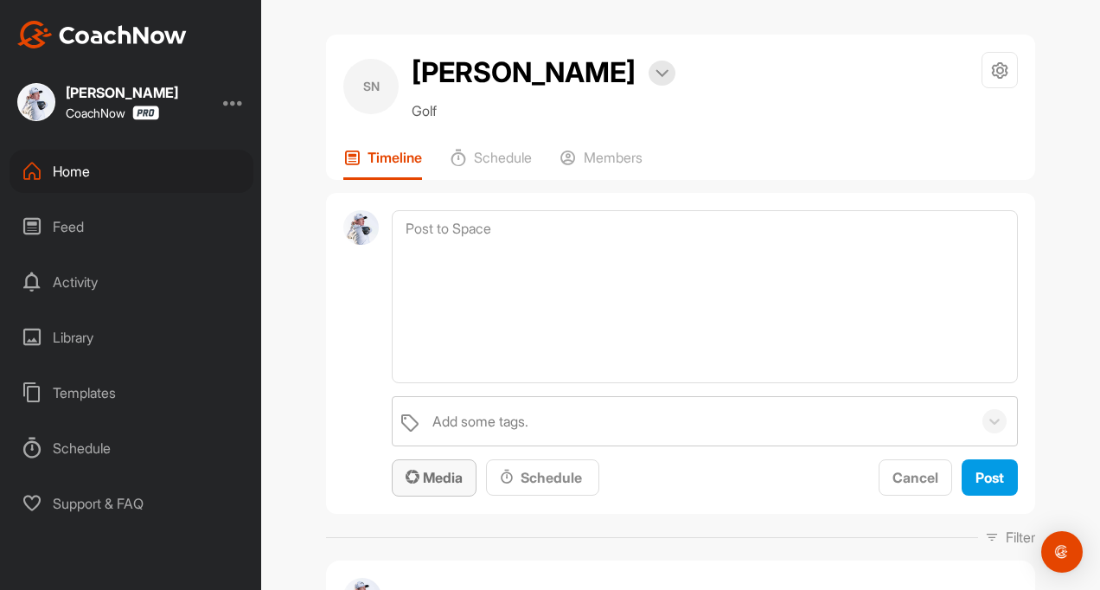
click at [431, 486] on div "Media" at bounding box center [434, 477] width 57 height 21
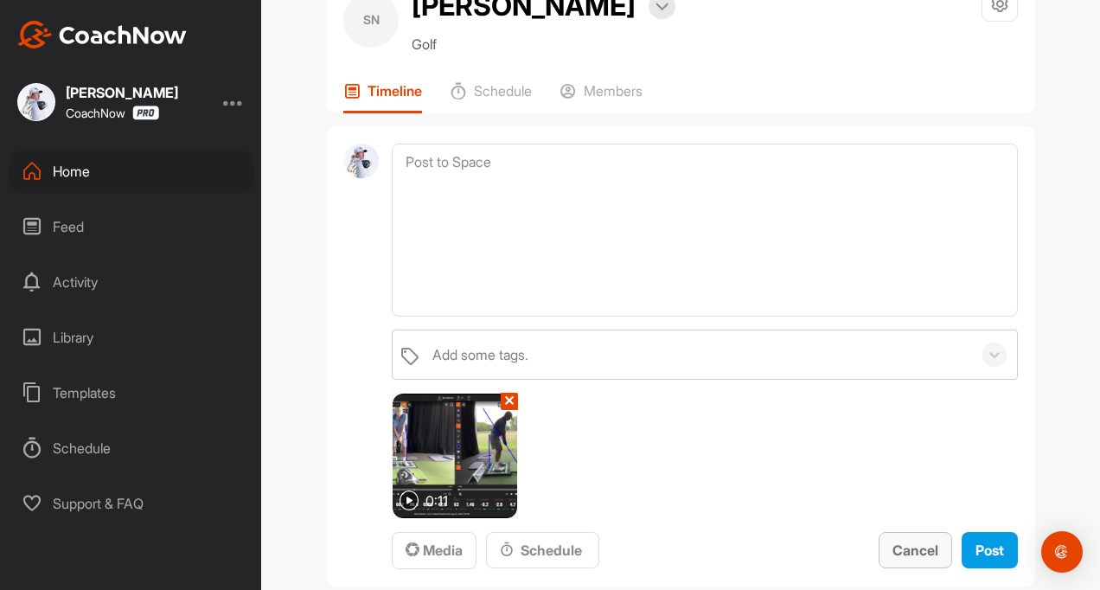
scroll to position [260, 0]
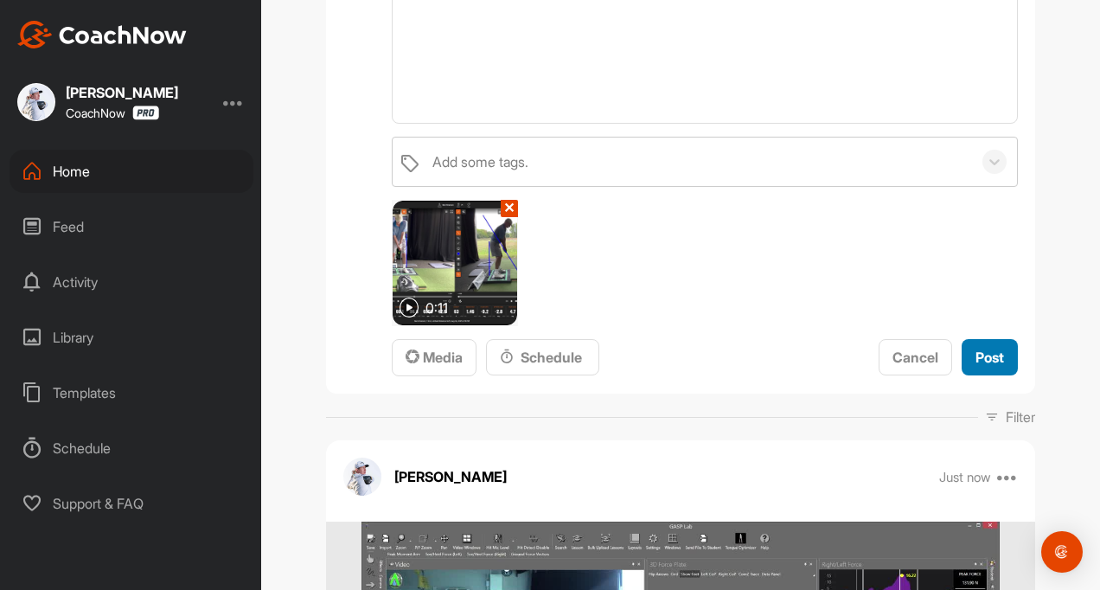
click at [976, 357] on span "Post" at bounding box center [990, 357] width 29 height 17
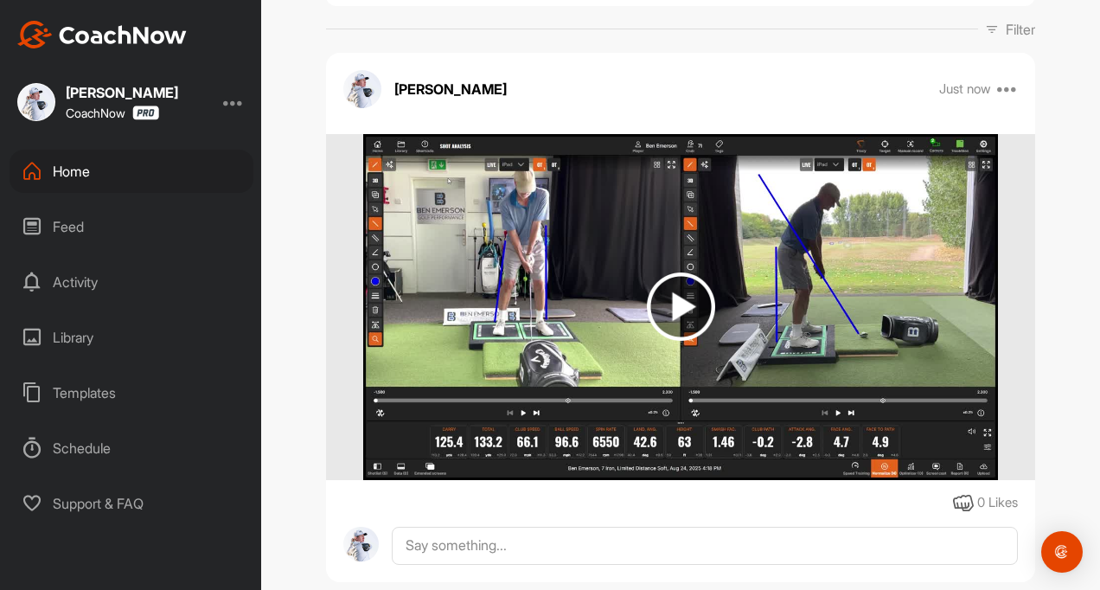
scroll to position [0, 0]
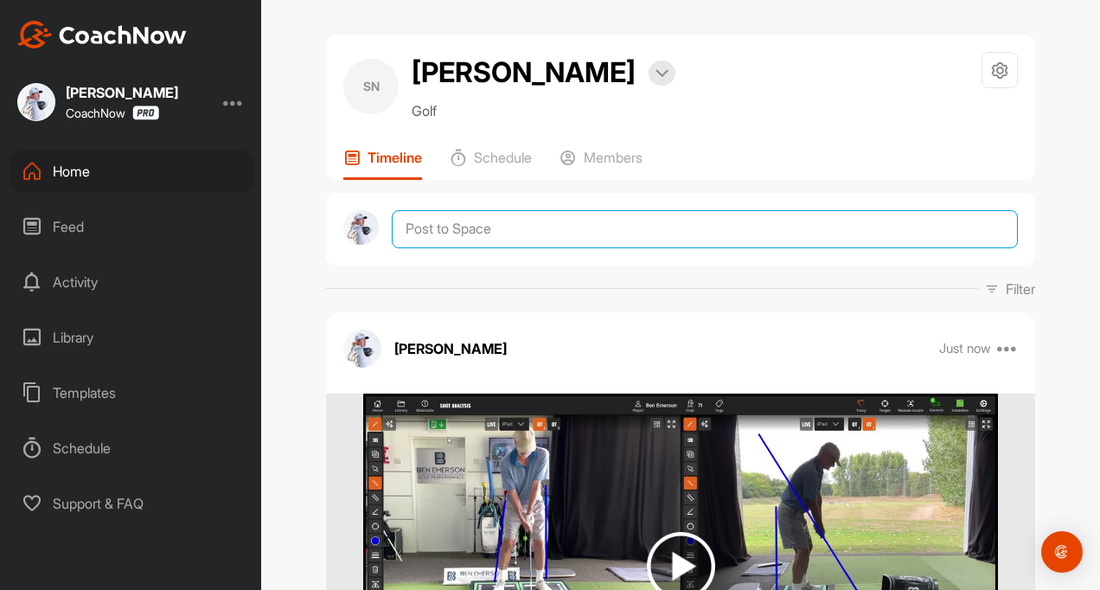
click at [418, 231] on textarea at bounding box center [705, 229] width 626 height 38
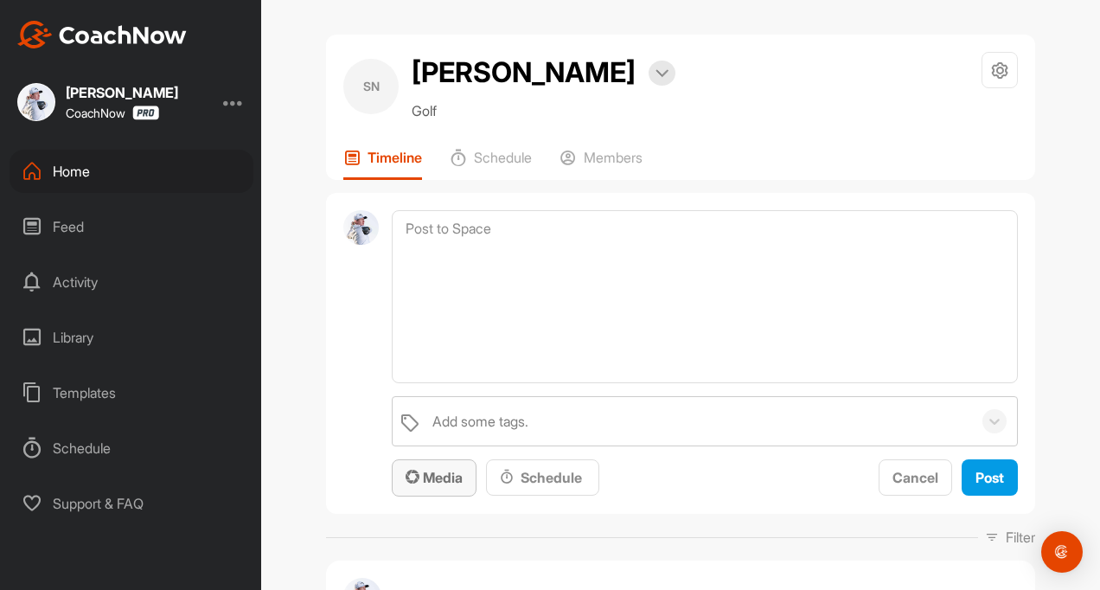
click at [444, 477] on span "Media" at bounding box center [434, 477] width 57 height 17
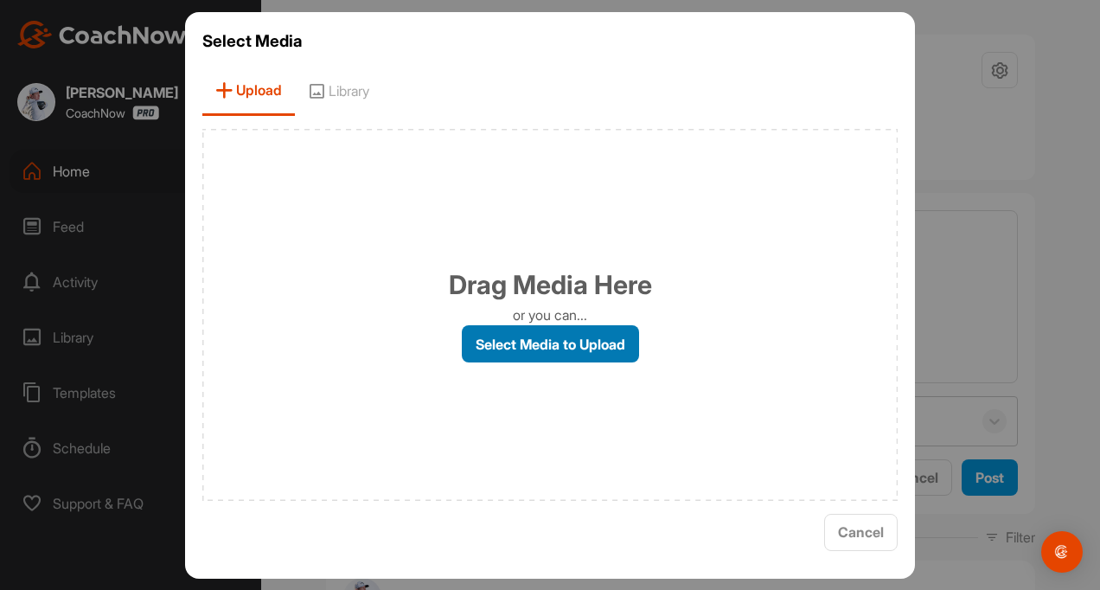
click at [542, 337] on label "Select Media to Upload" at bounding box center [550, 343] width 177 height 37
click at [0, 0] on input "Select Media to Upload" at bounding box center [0, 0] width 0 height 0
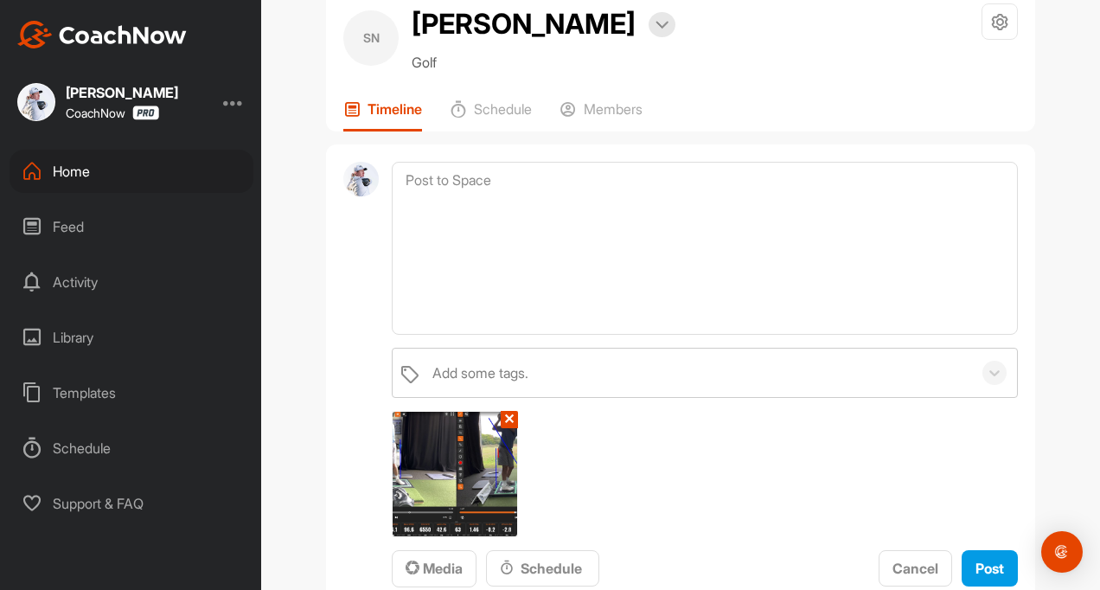
scroll to position [87, 0]
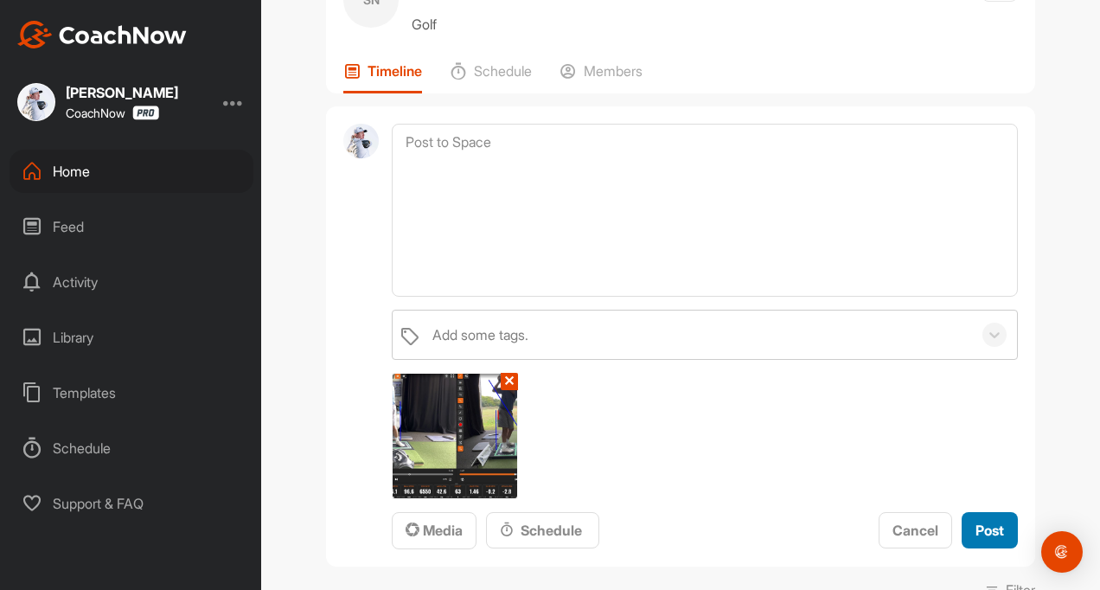
drag, startPoint x: 971, startPoint y: 521, endPoint x: 808, endPoint y: 442, distance: 180.7
click at [976, 522] on span "Post" at bounding box center [990, 530] width 29 height 17
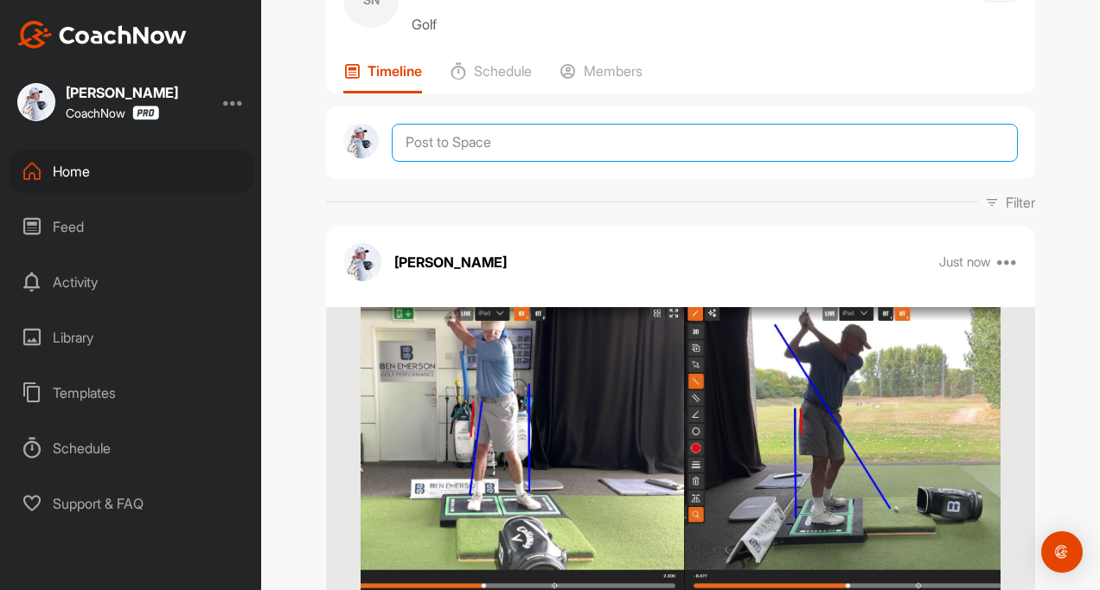
click at [445, 138] on textarea at bounding box center [705, 143] width 626 height 38
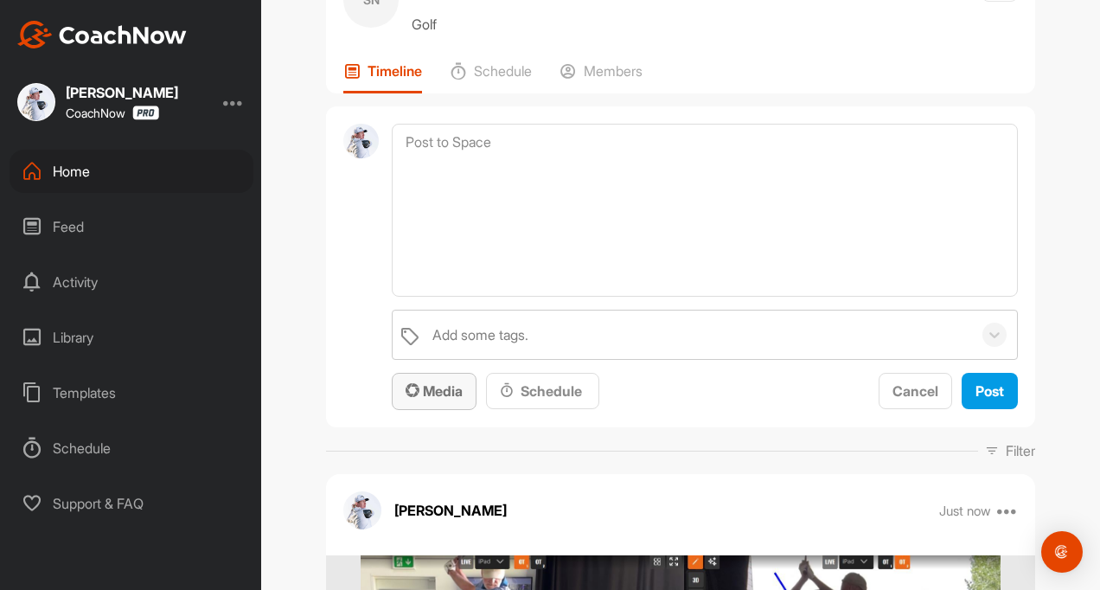
click at [430, 382] on span "Media" at bounding box center [434, 390] width 57 height 17
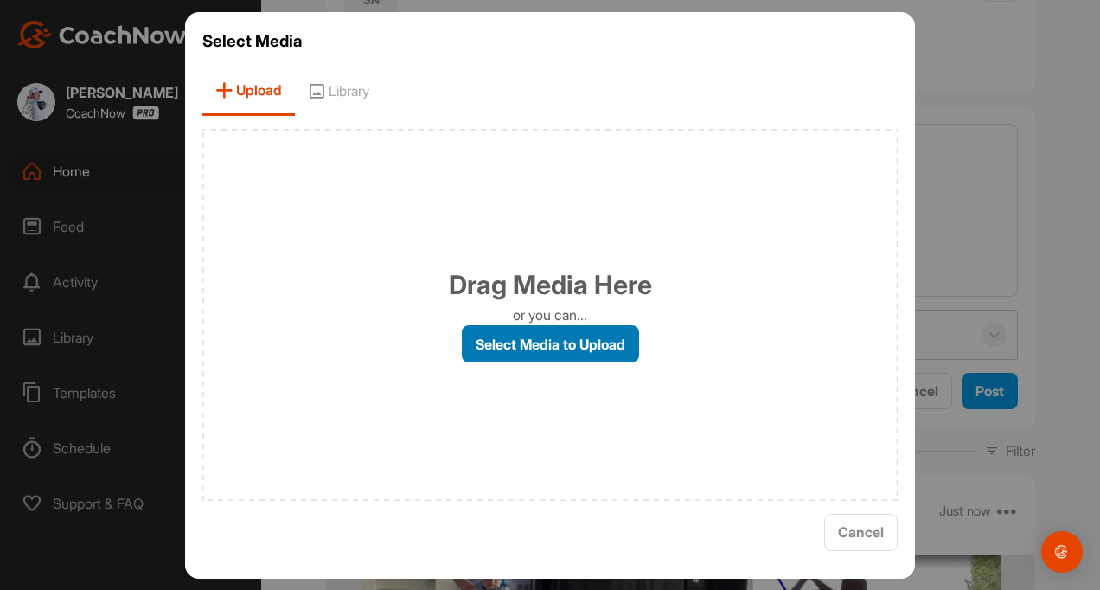
click at [493, 347] on label "Select Media to Upload" at bounding box center [550, 343] width 177 height 37
click at [0, 0] on input "Select Media to Upload" at bounding box center [0, 0] width 0 height 0
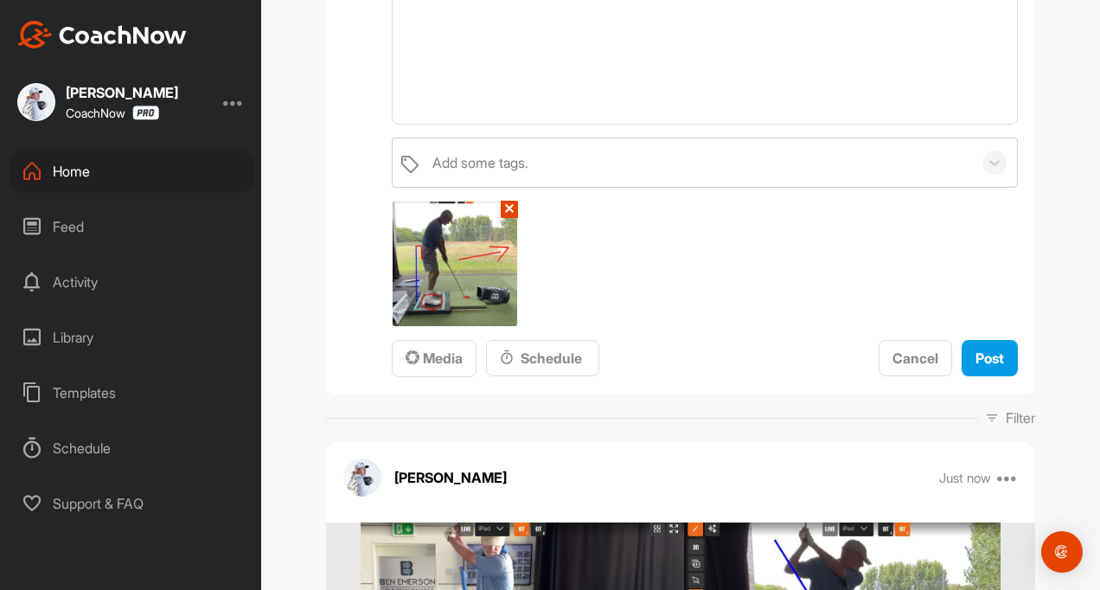
scroll to position [260, 0]
click at [996, 355] on span "Post" at bounding box center [990, 357] width 29 height 17
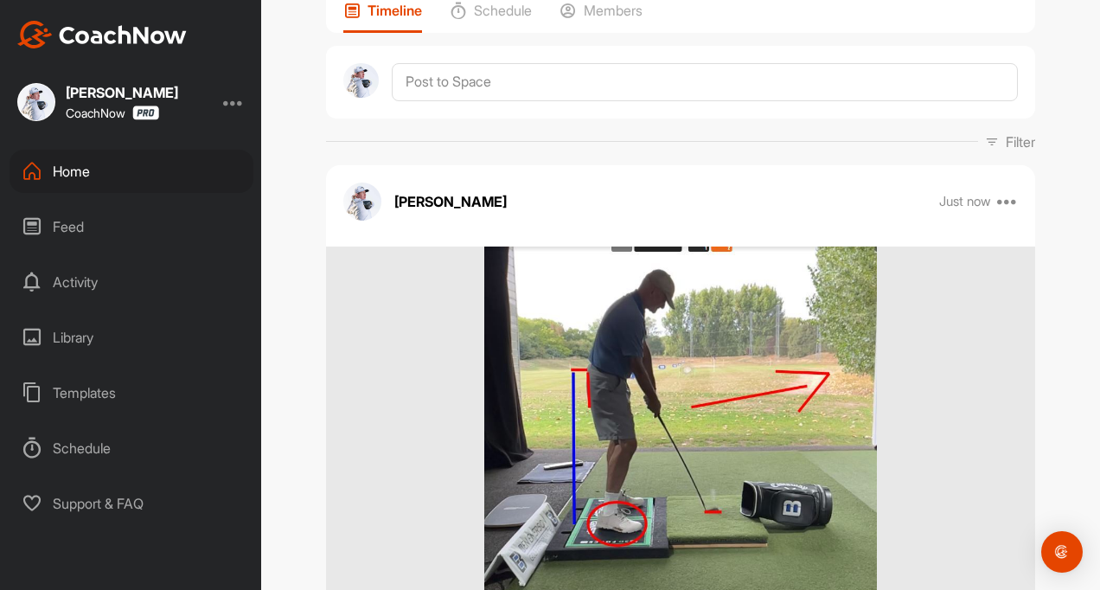
scroll to position [0, 0]
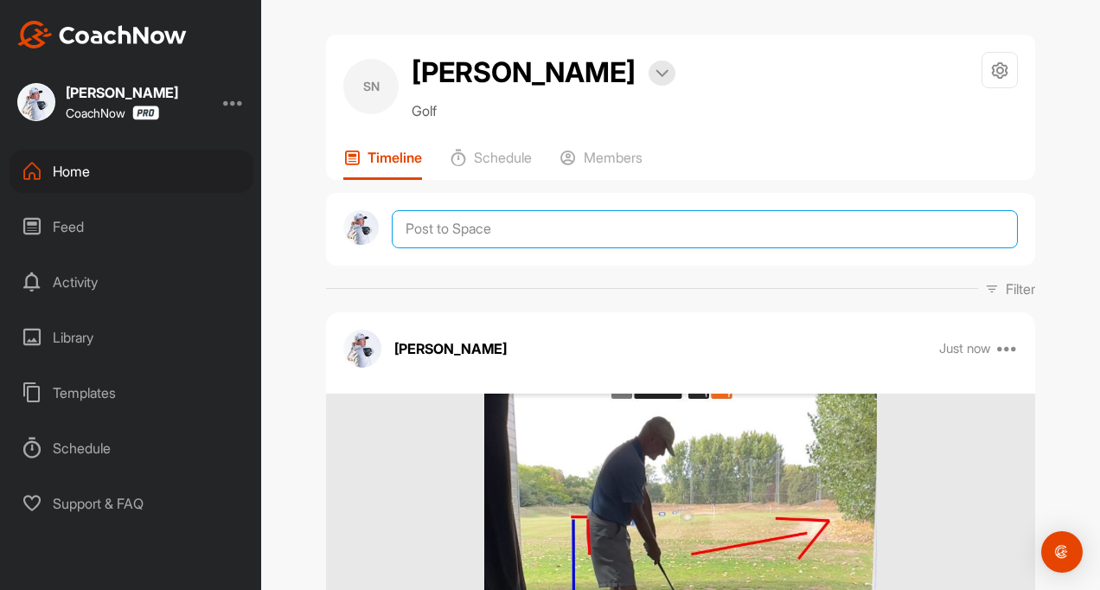
click at [471, 226] on textarea at bounding box center [705, 229] width 626 height 38
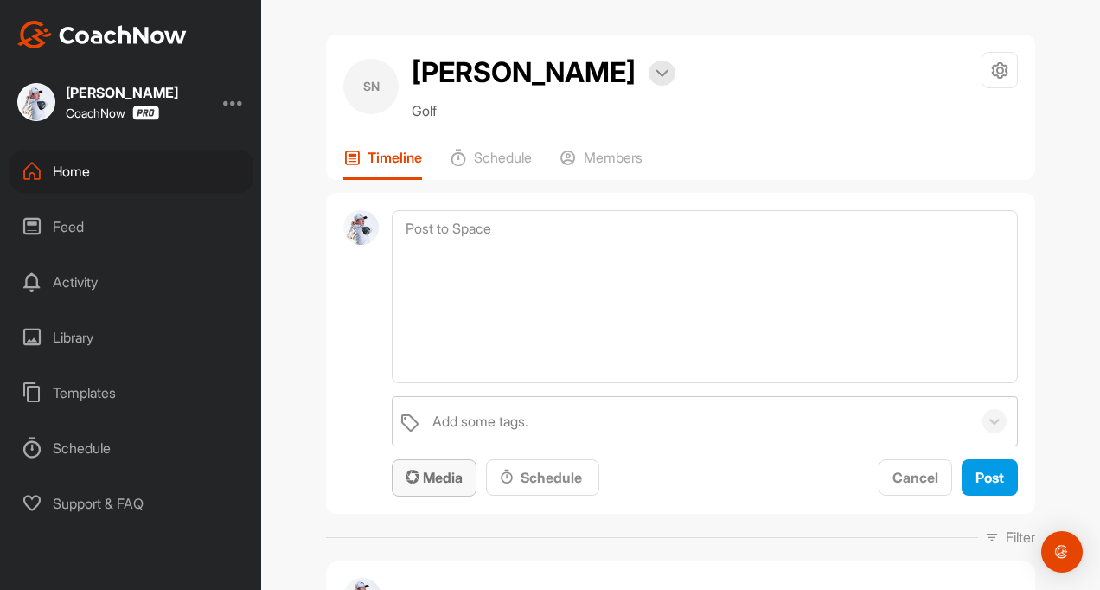
click at [445, 473] on span "Media" at bounding box center [434, 477] width 57 height 17
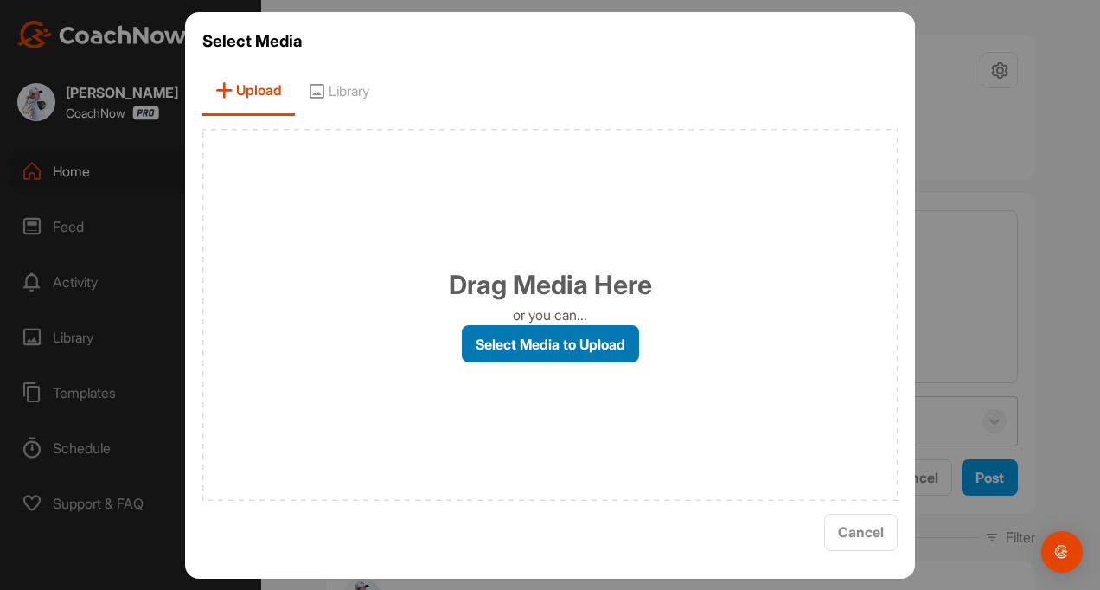
click at [534, 346] on label "Select Media to Upload" at bounding box center [550, 343] width 177 height 37
click at [0, 0] on input "Select Media to Upload" at bounding box center [0, 0] width 0 height 0
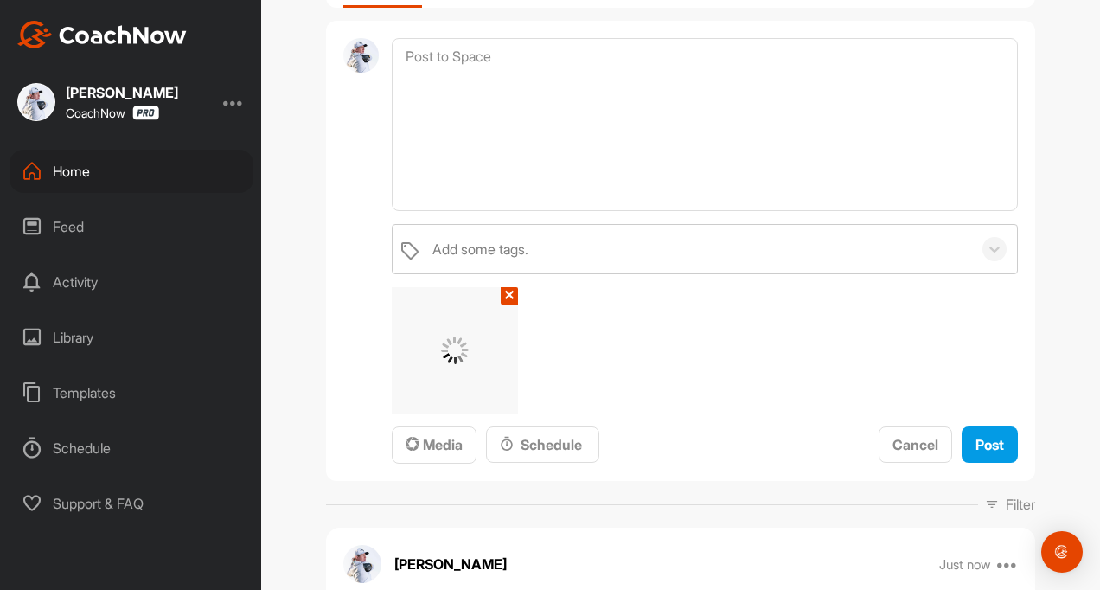
scroll to position [173, 0]
drag, startPoint x: 991, startPoint y: 440, endPoint x: 50, endPoint y: 426, distance: 941.3
click at [991, 440] on span "Post" at bounding box center [990, 443] width 29 height 17
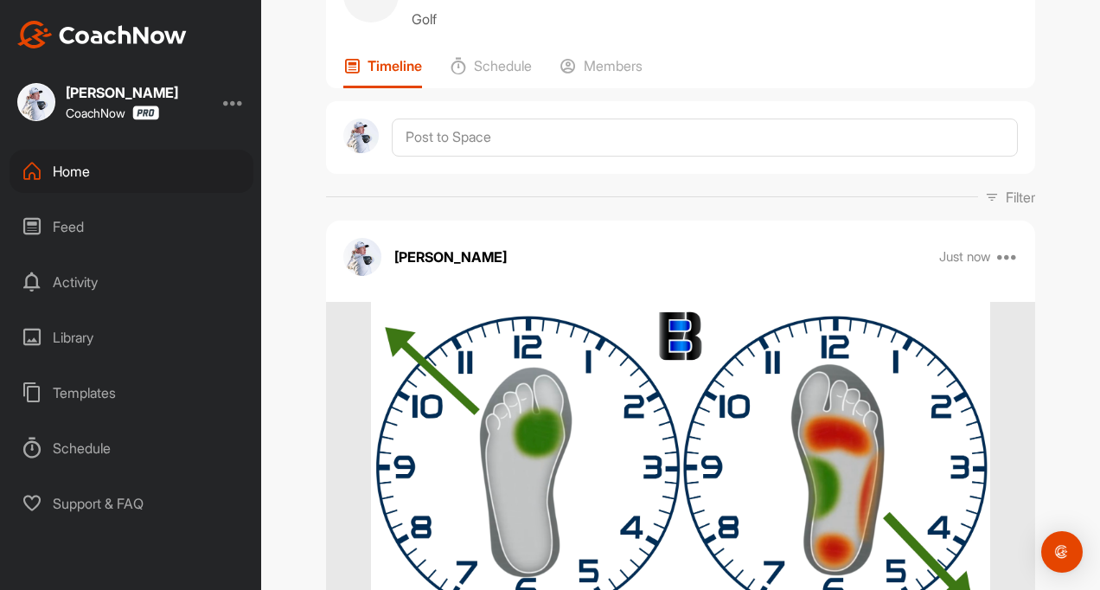
scroll to position [0, 0]
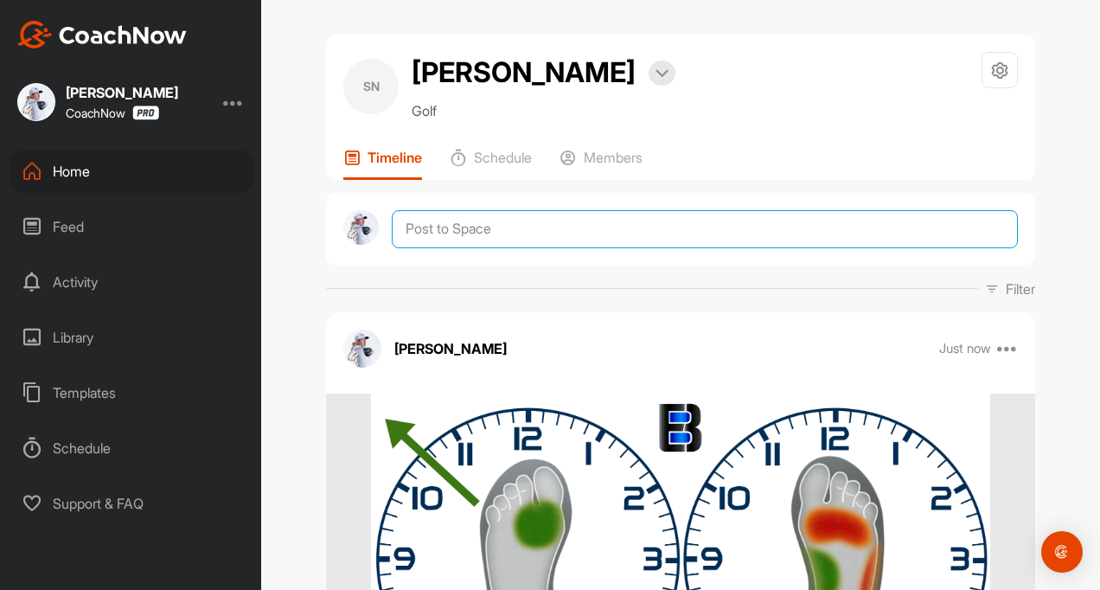
click at [437, 230] on textarea at bounding box center [705, 229] width 626 height 38
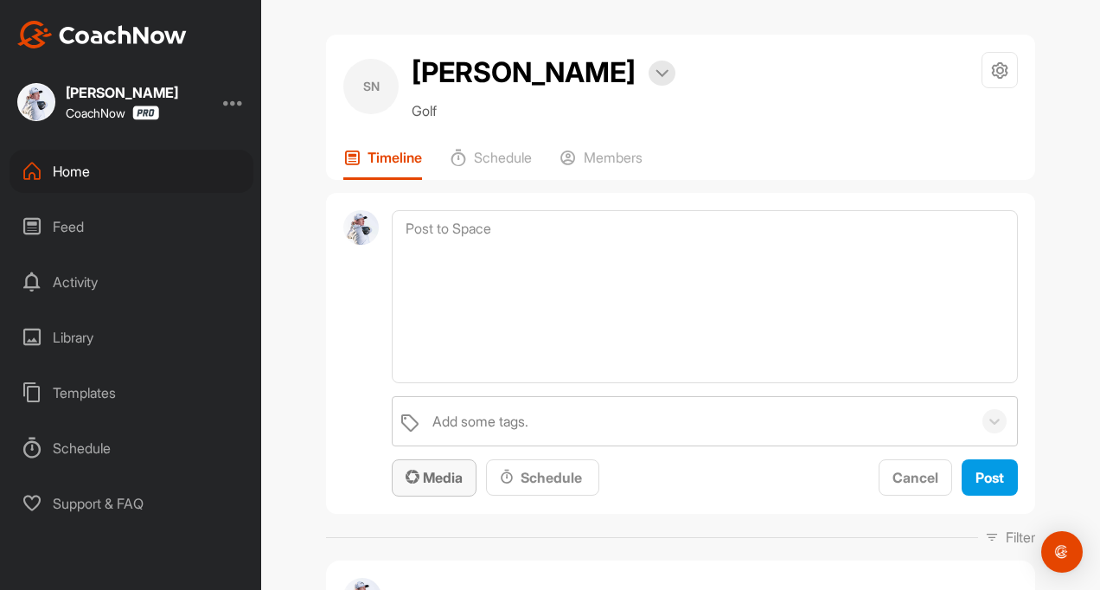
click at [423, 474] on span "Media" at bounding box center [434, 477] width 57 height 17
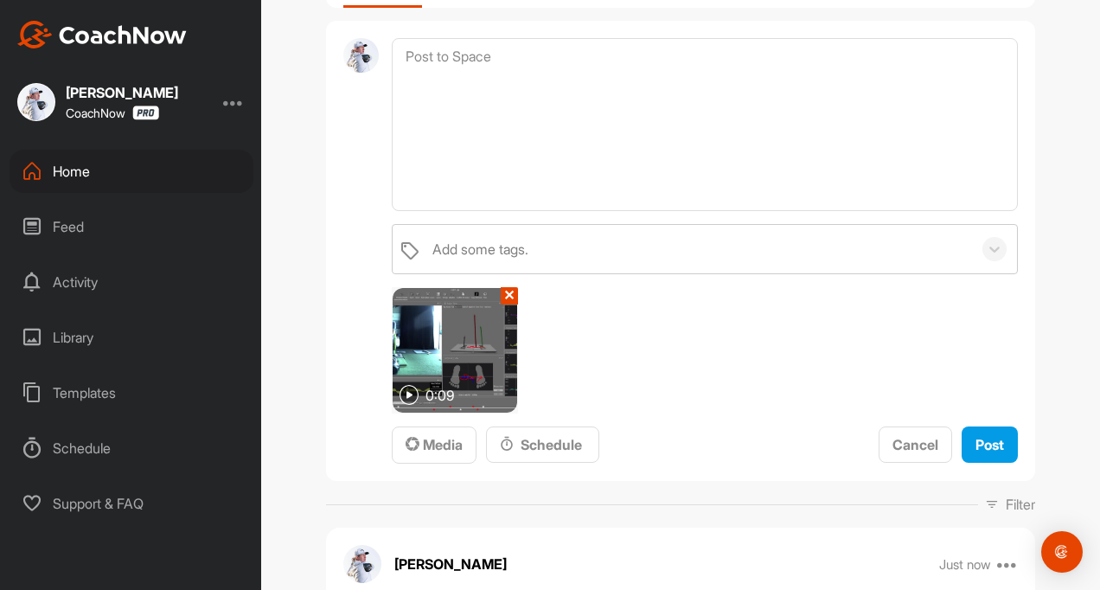
scroll to position [173, 0]
click at [976, 438] on span "Post" at bounding box center [990, 443] width 29 height 17
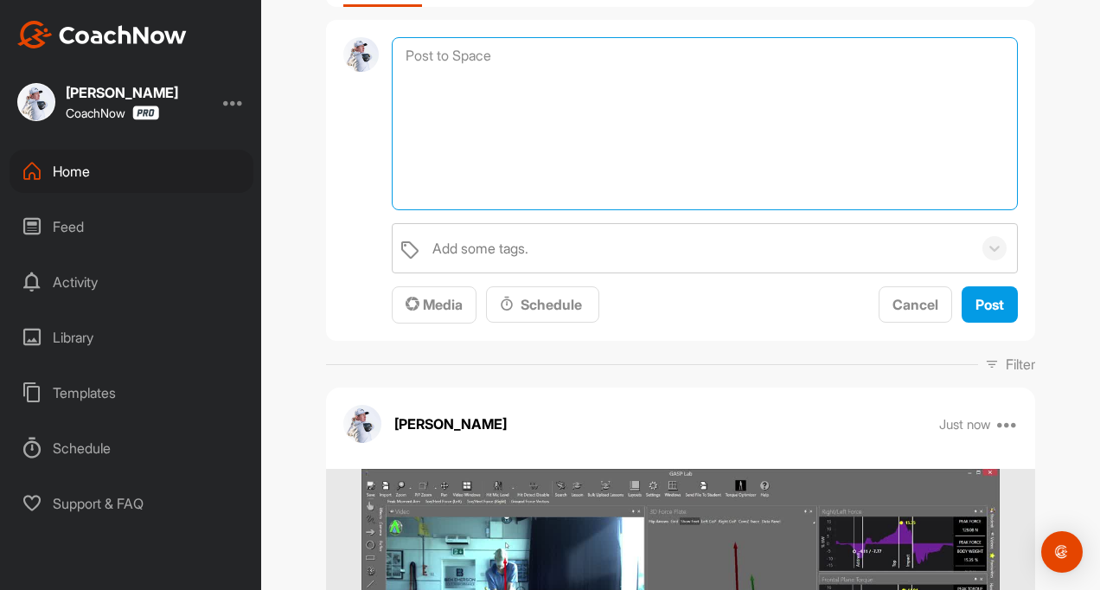
click at [411, 48] on textarea at bounding box center [705, 123] width 626 height 173
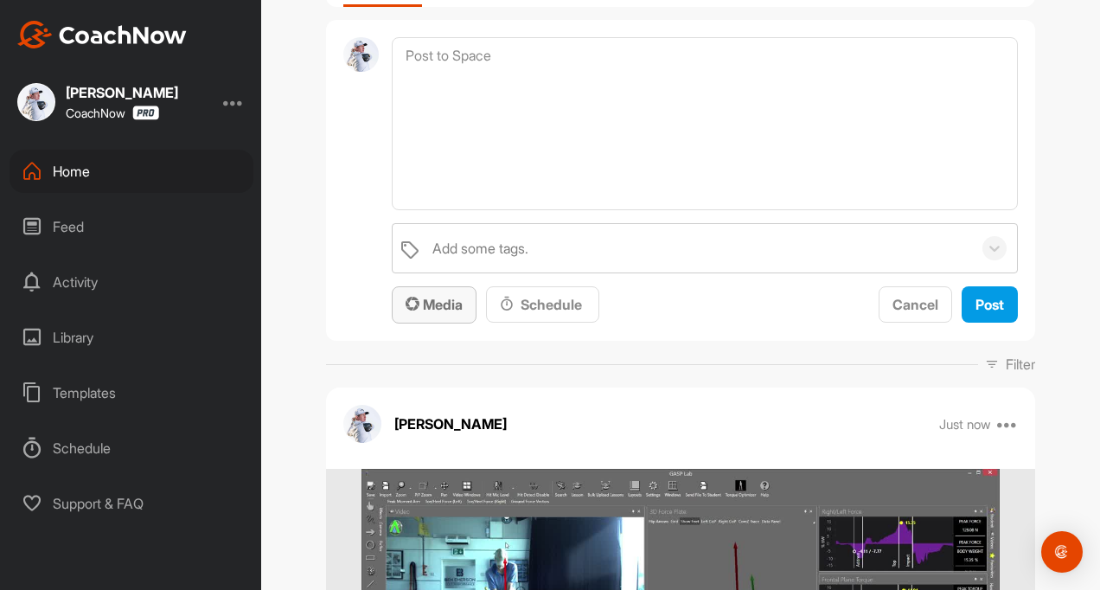
click at [450, 298] on span "Media" at bounding box center [434, 304] width 57 height 17
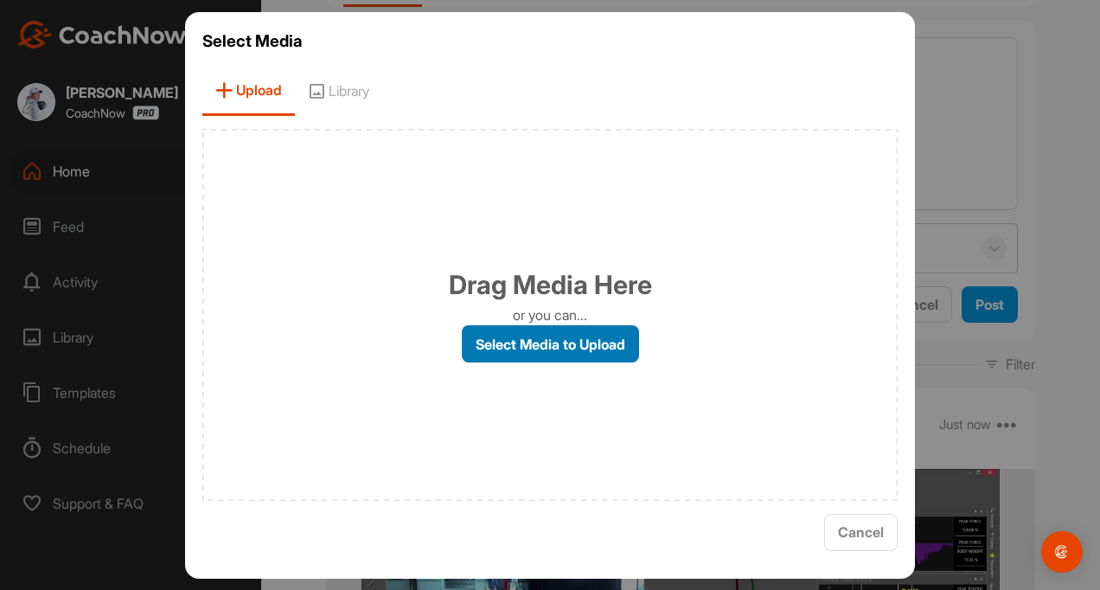
click at [607, 353] on label "Select Media to Upload" at bounding box center [550, 343] width 177 height 37
click at [0, 0] on input "Select Media to Upload" at bounding box center [0, 0] width 0 height 0
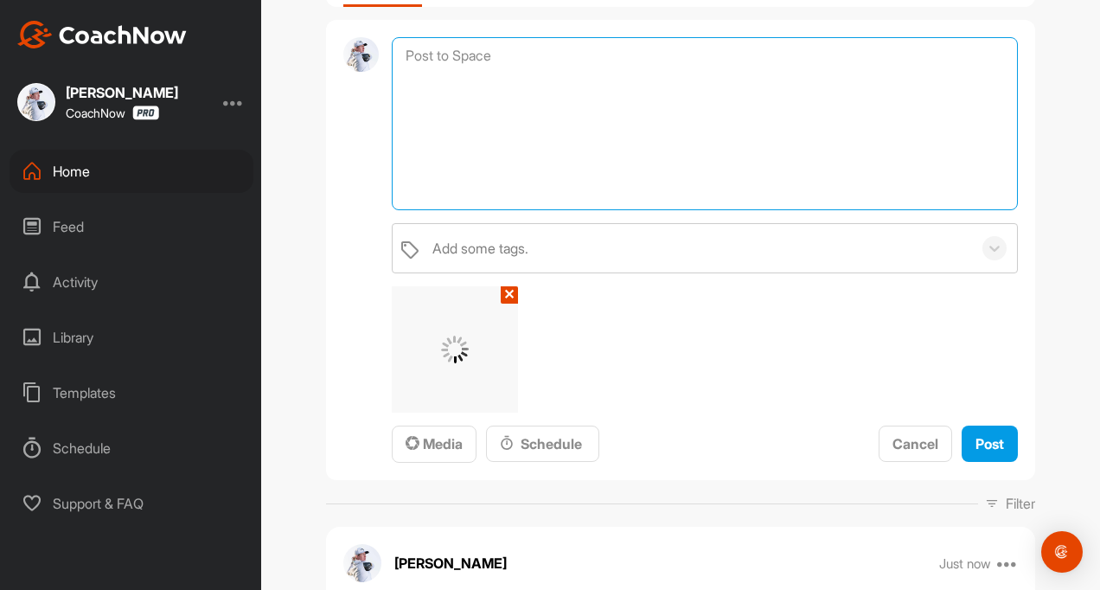
click at [434, 138] on textarea at bounding box center [705, 123] width 626 height 173
type textarea "much better :)"
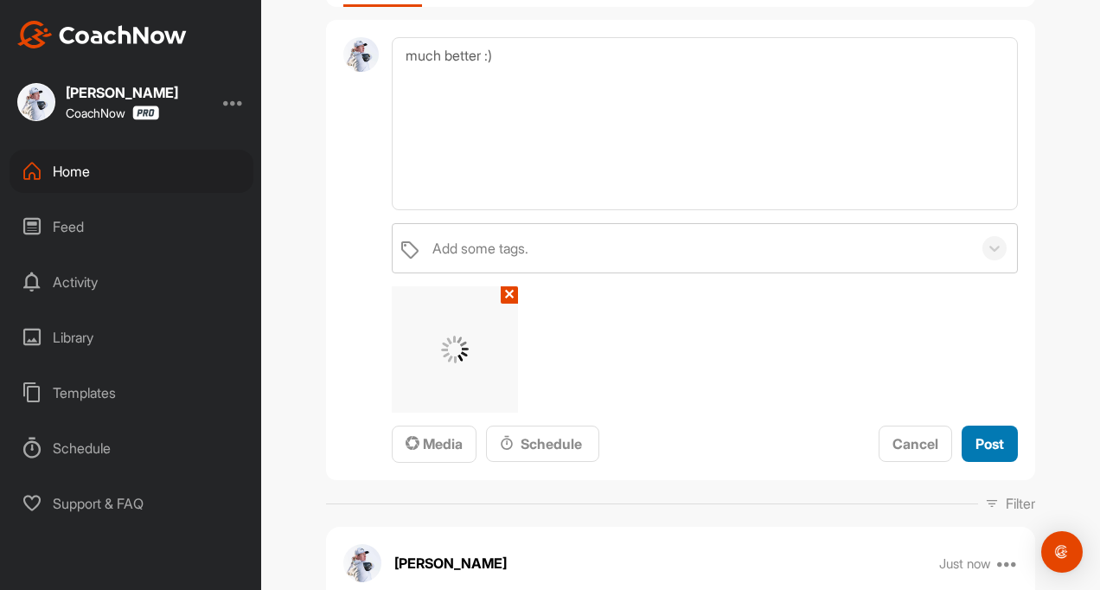
click at [984, 450] on span "Post" at bounding box center [990, 443] width 29 height 17
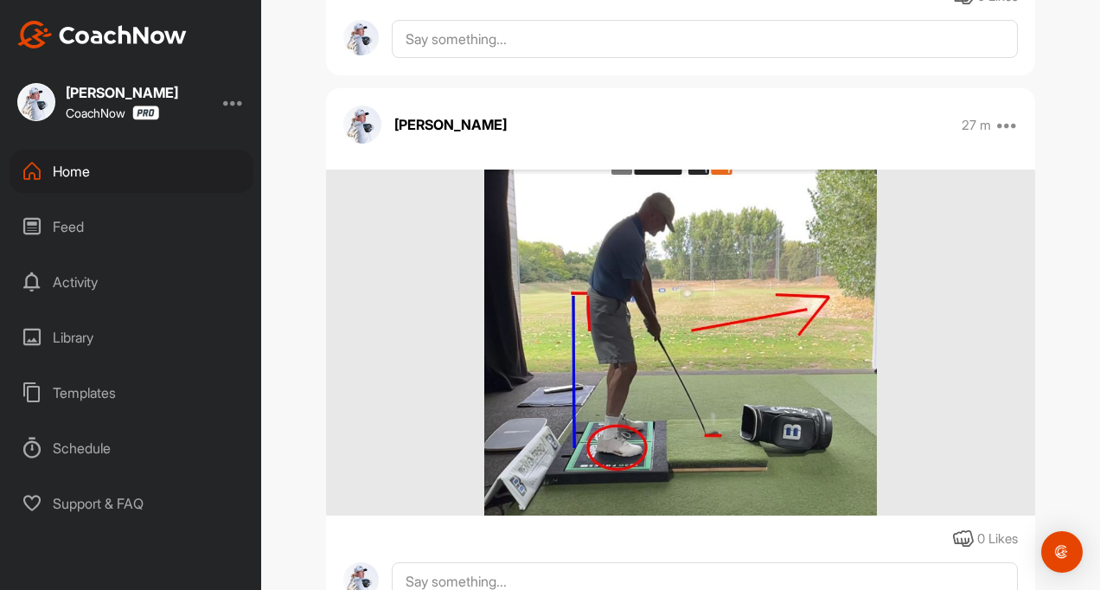
scroll to position [1903, 0]
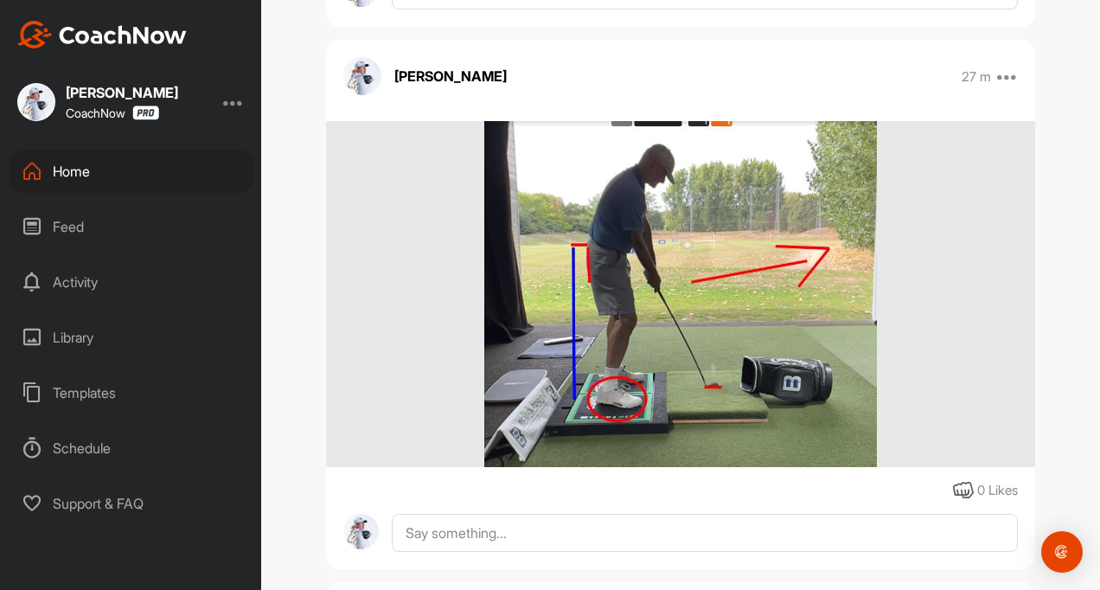
click at [99, 230] on div "Feed" at bounding box center [132, 226] width 244 height 43
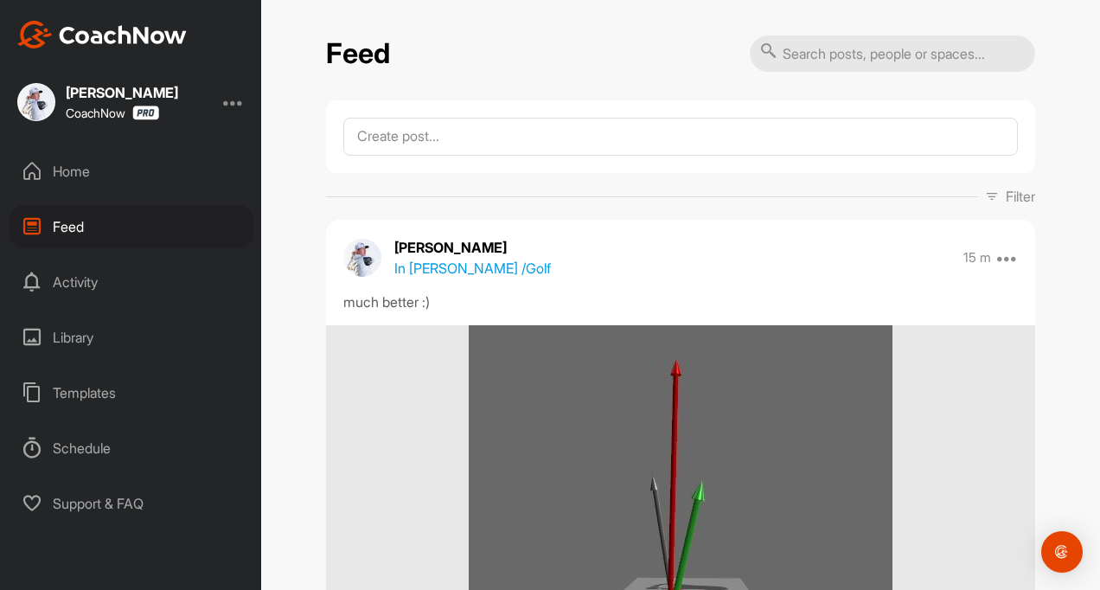
click at [56, 157] on div "Home" at bounding box center [132, 171] width 244 height 43
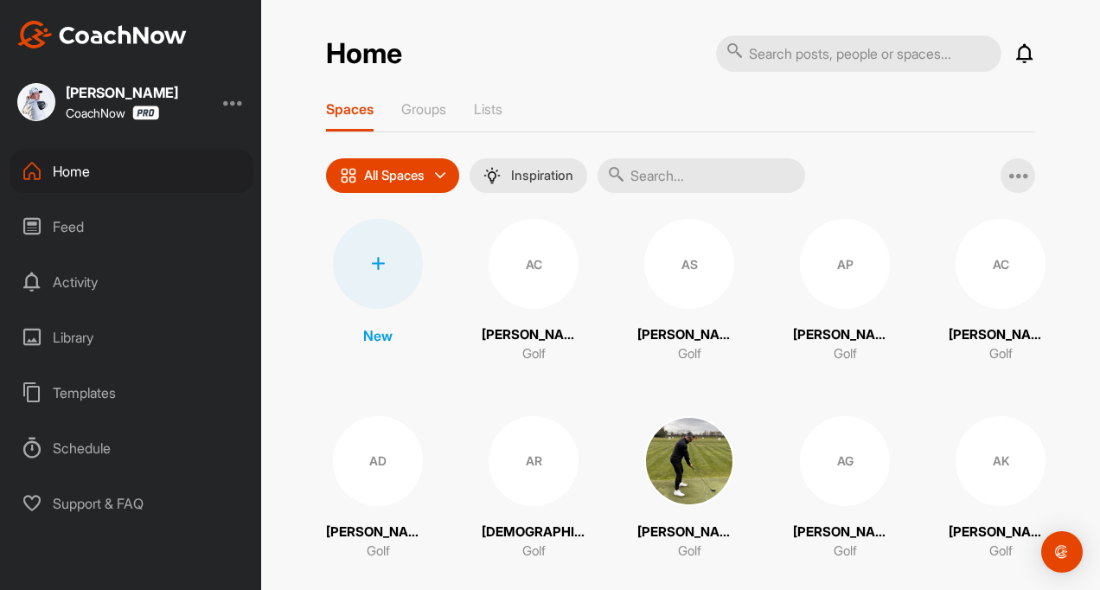
click at [639, 176] on input "text" at bounding box center [702, 175] width 208 height 35
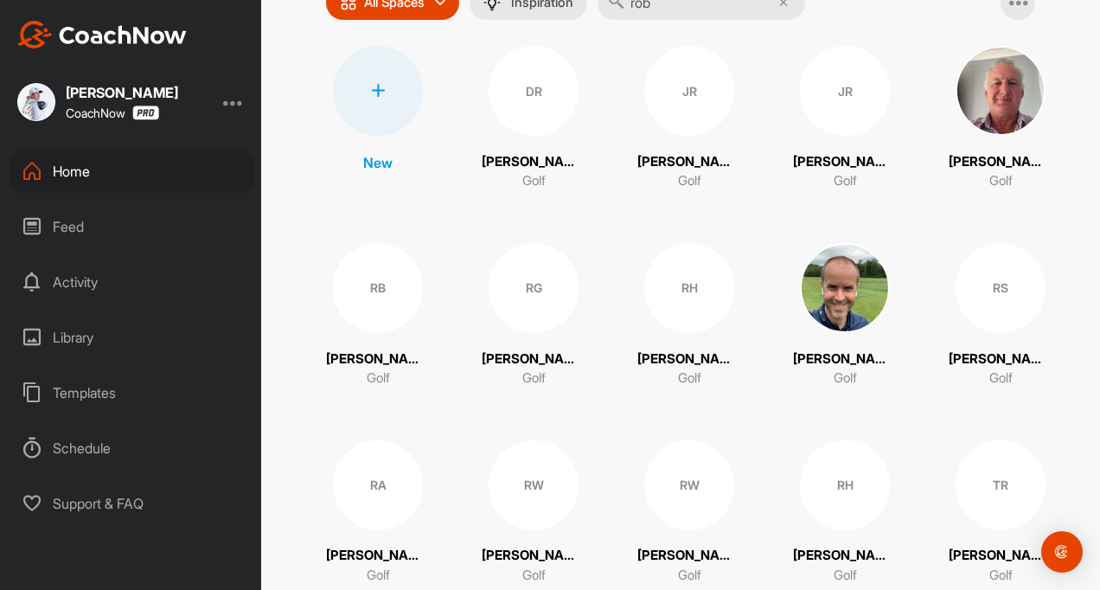
scroll to position [225, 0]
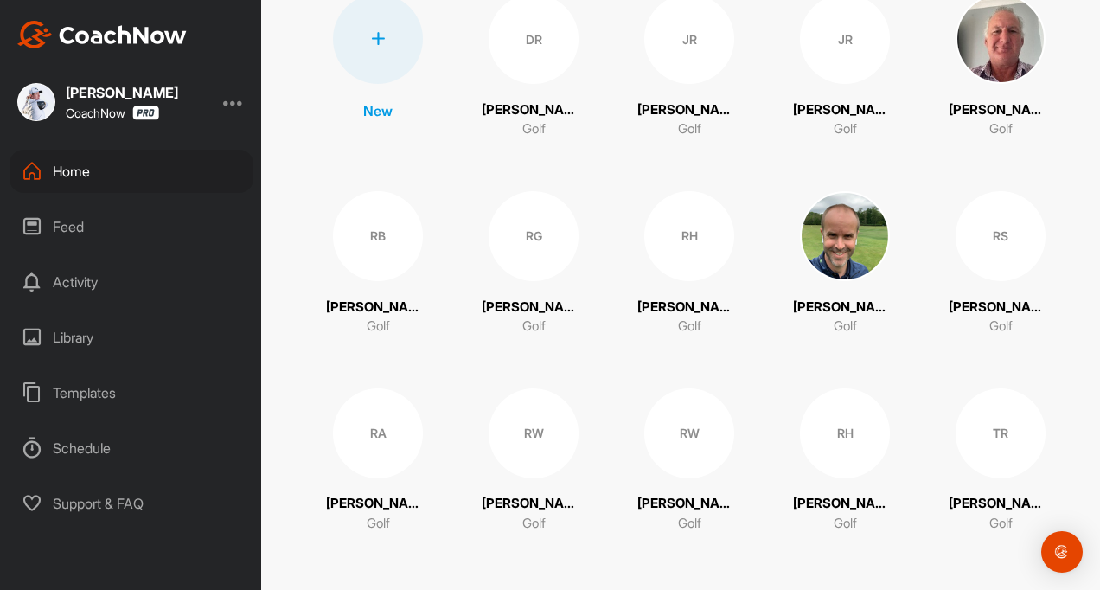
type input "rob"
click at [385, 494] on p "[PERSON_NAME]" at bounding box center [378, 504] width 104 height 20
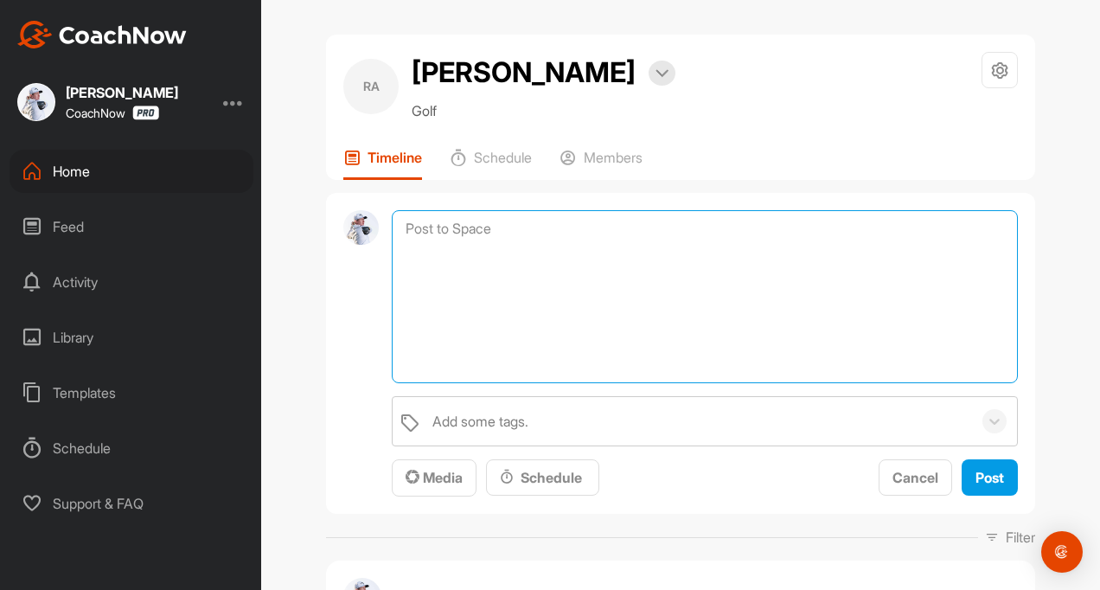
click at [403, 234] on textarea at bounding box center [705, 296] width 626 height 173
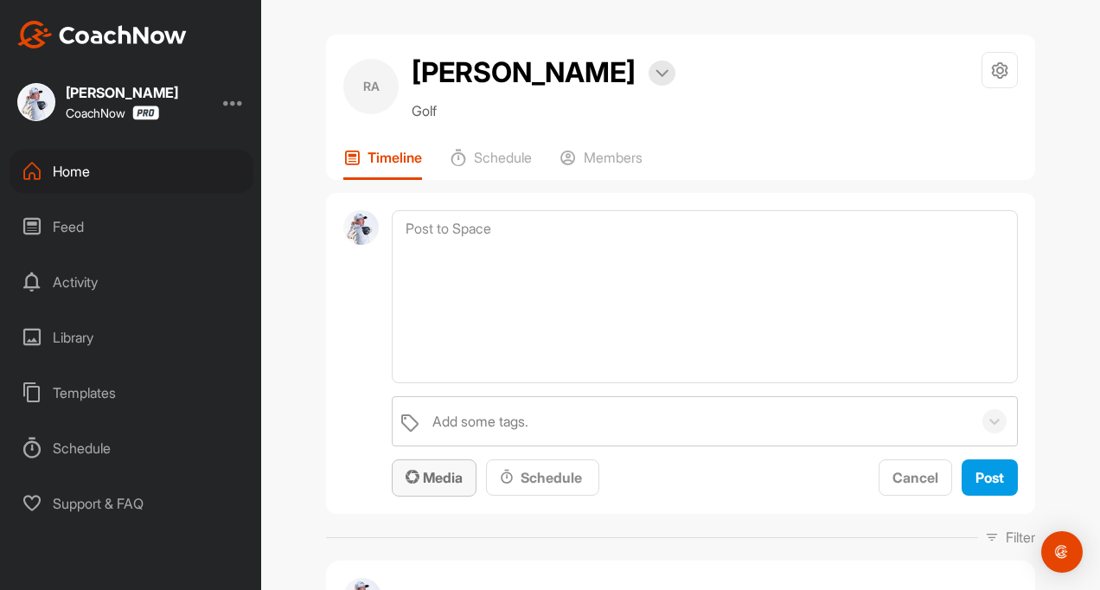
click at [429, 479] on span "Media" at bounding box center [434, 477] width 57 height 17
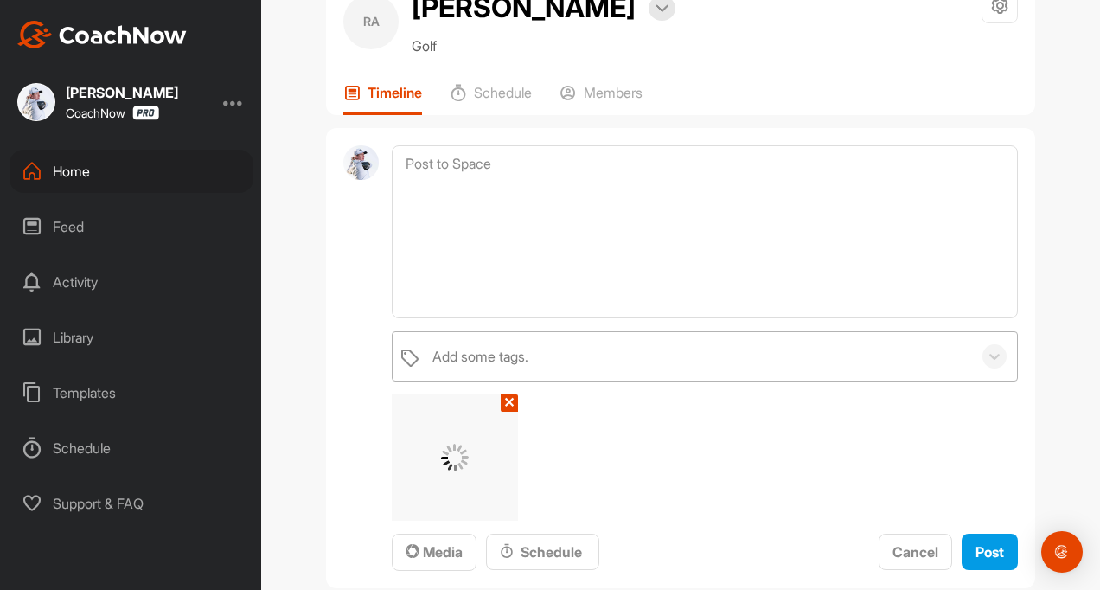
scroll to position [173, 0]
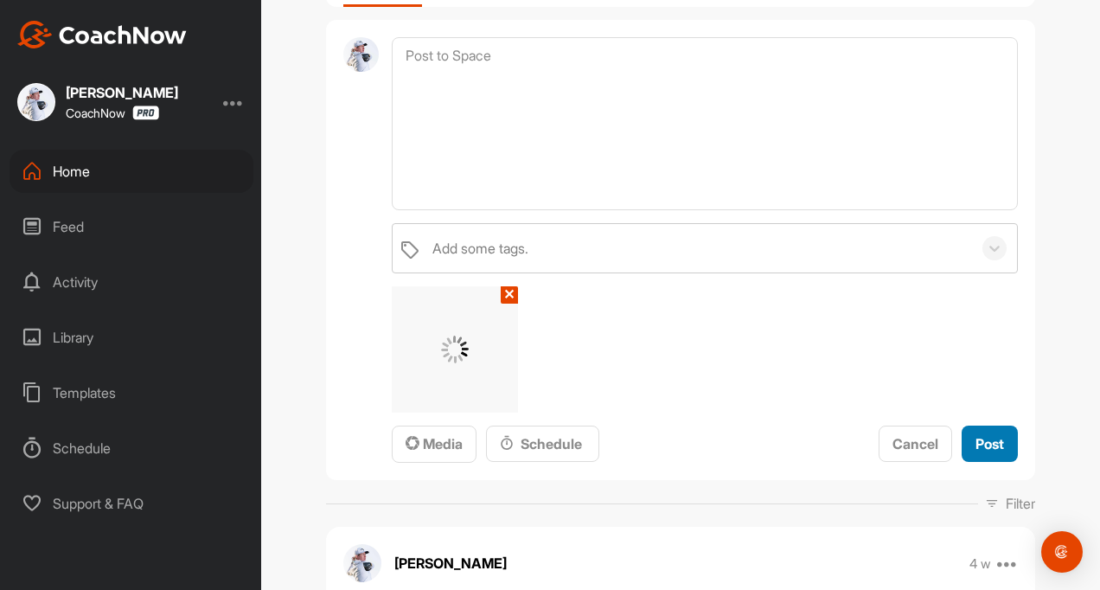
click at [968, 432] on button "Post" at bounding box center [990, 444] width 56 height 37
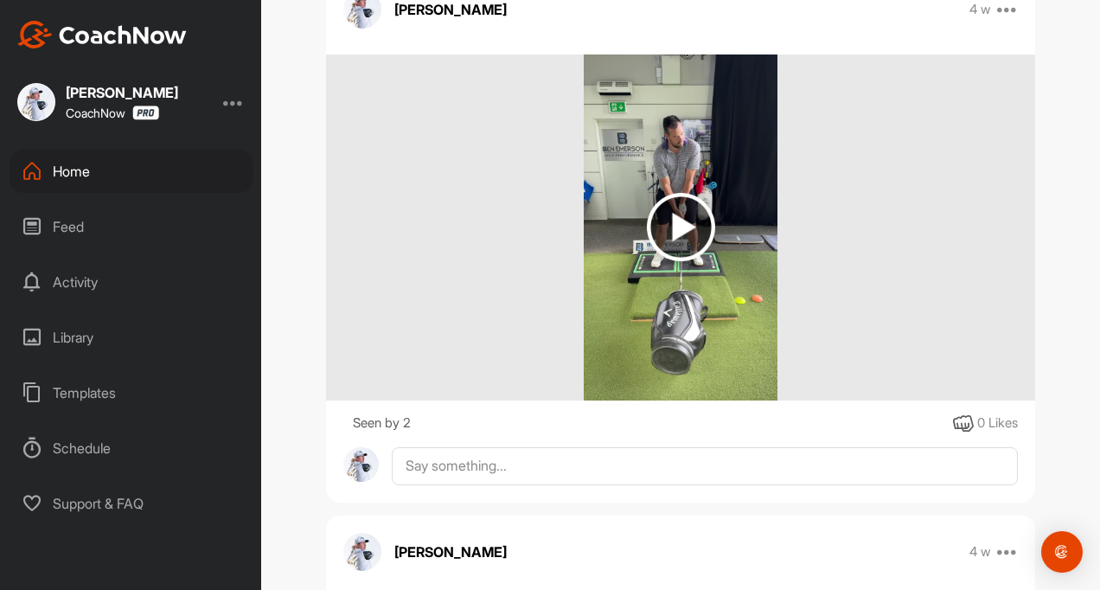
scroll to position [0, 0]
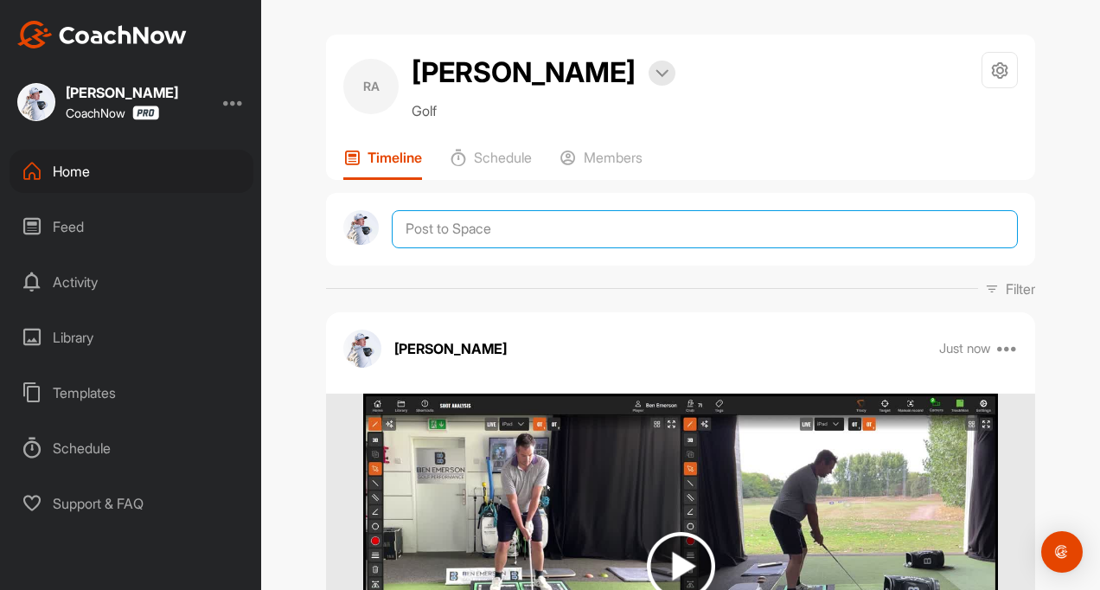
click at [449, 237] on textarea at bounding box center [705, 229] width 626 height 38
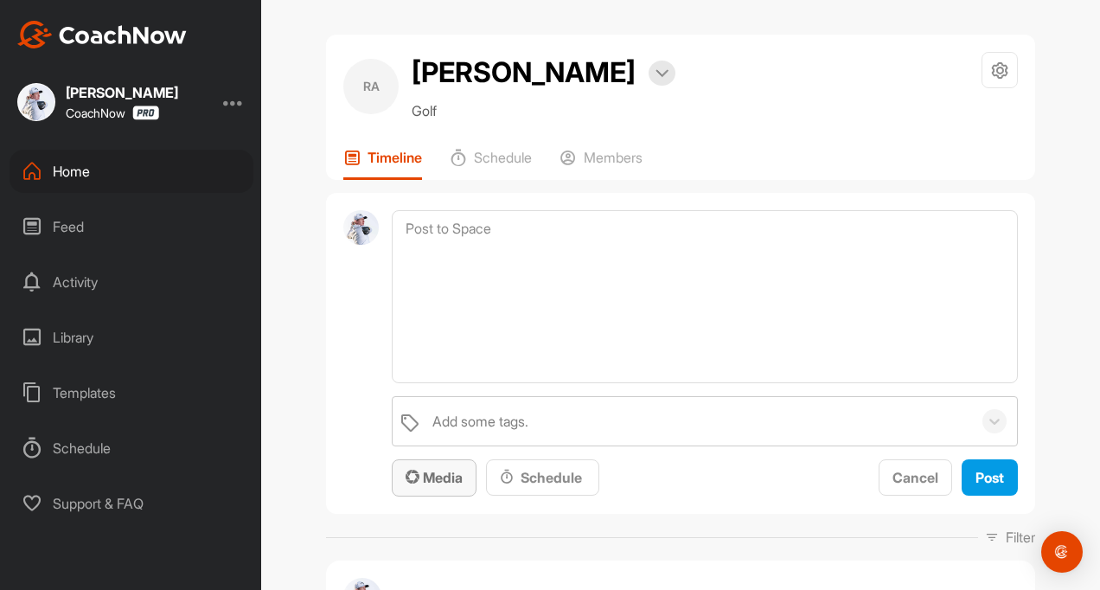
click at [420, 484] on span "Media" at bounding box center [434, 477] width 57 height 17
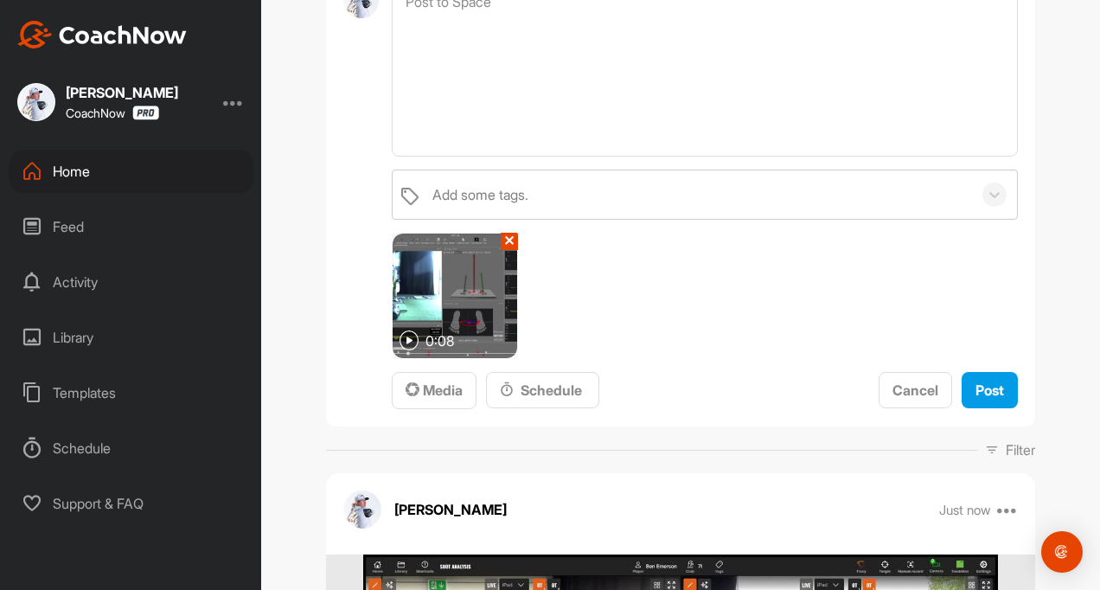
scroll to position [260, 0]
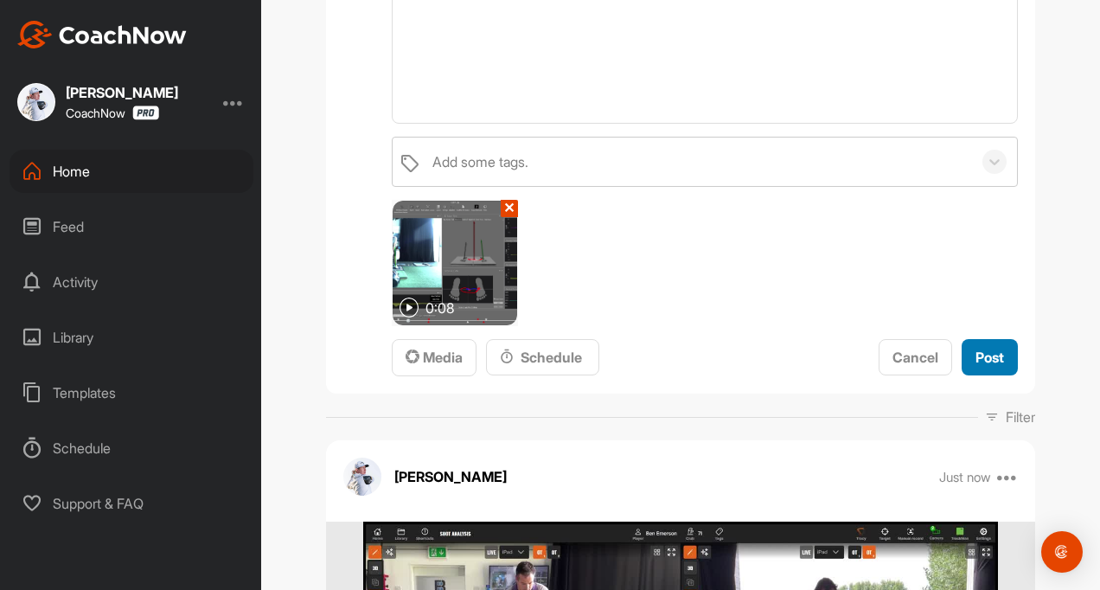
click at [976, 357] on span "Post" at bounding box center [990, 357] width 29 height 17
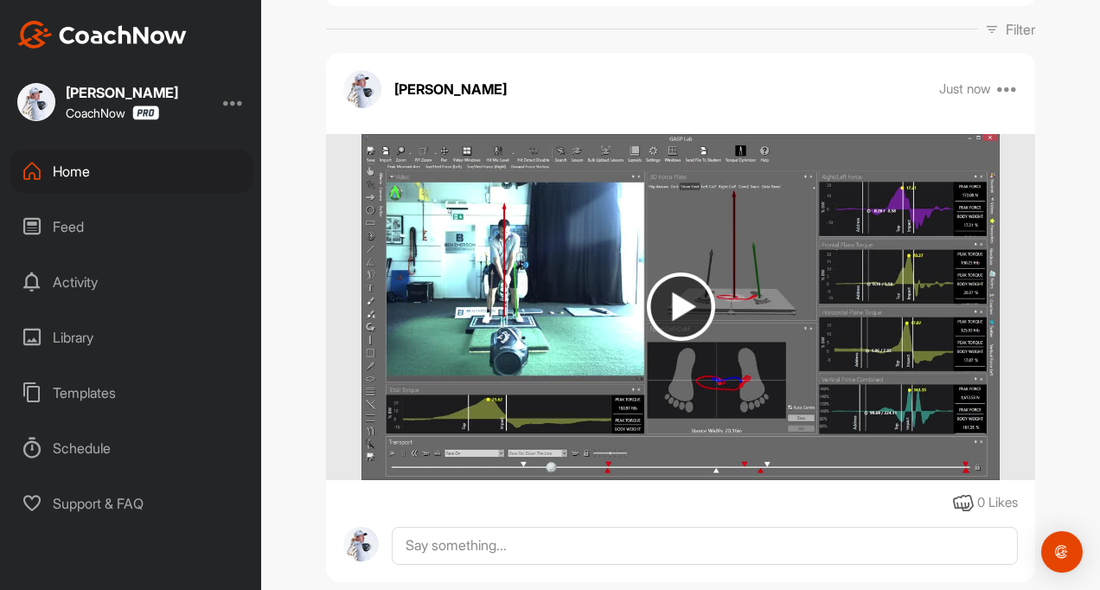
scroll to position [0, 0]
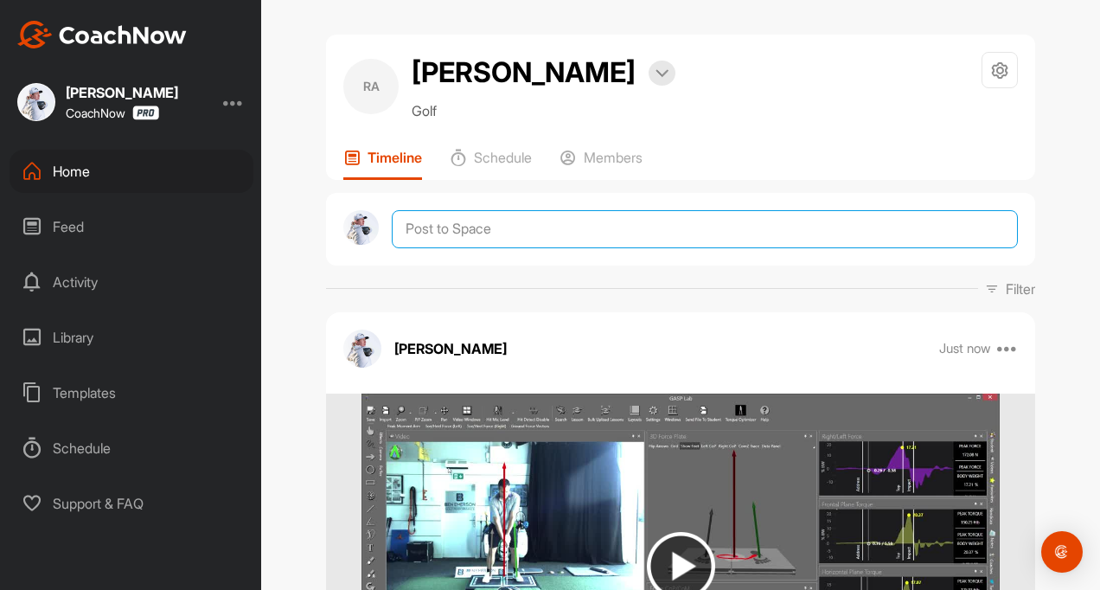
click at [443, 221] on textarea at bounding box center [705, 229] width 626 height 38
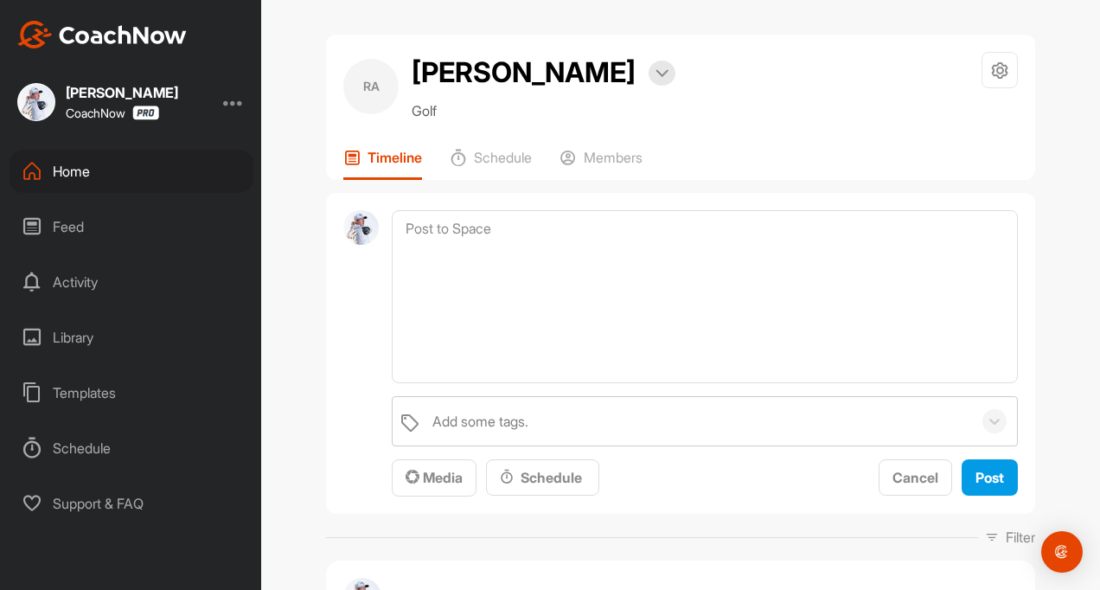
click at [422, 459] on div "Media Schedule" at bounding box center [496, 478] width 208 height 38
click at [427, 471] on span "Media" at bounding box center [434, 477] width 57 height 17
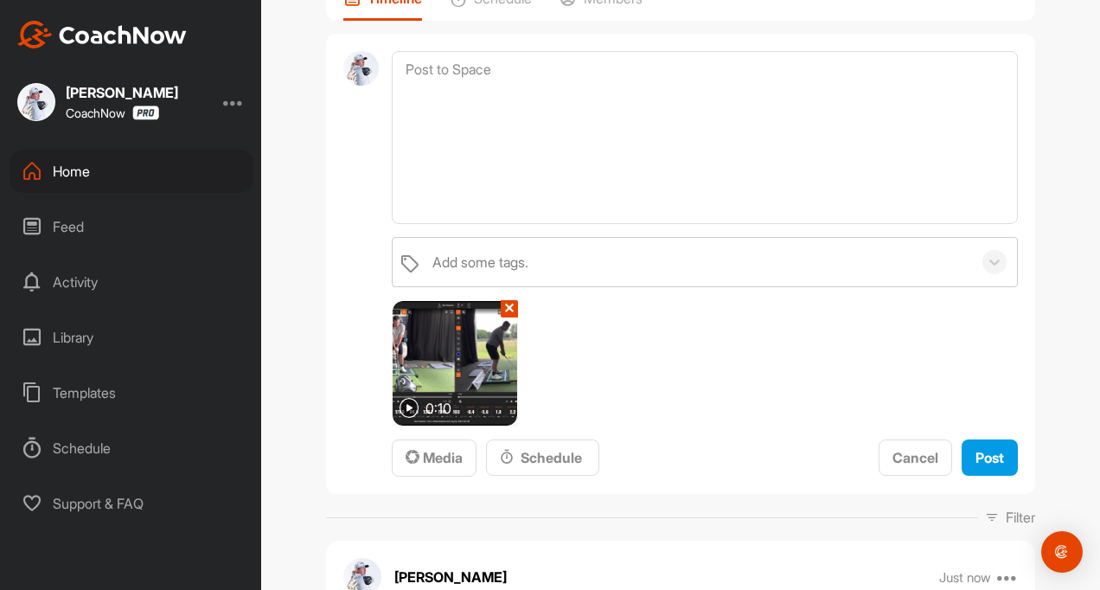
scroll to position [173, 0]
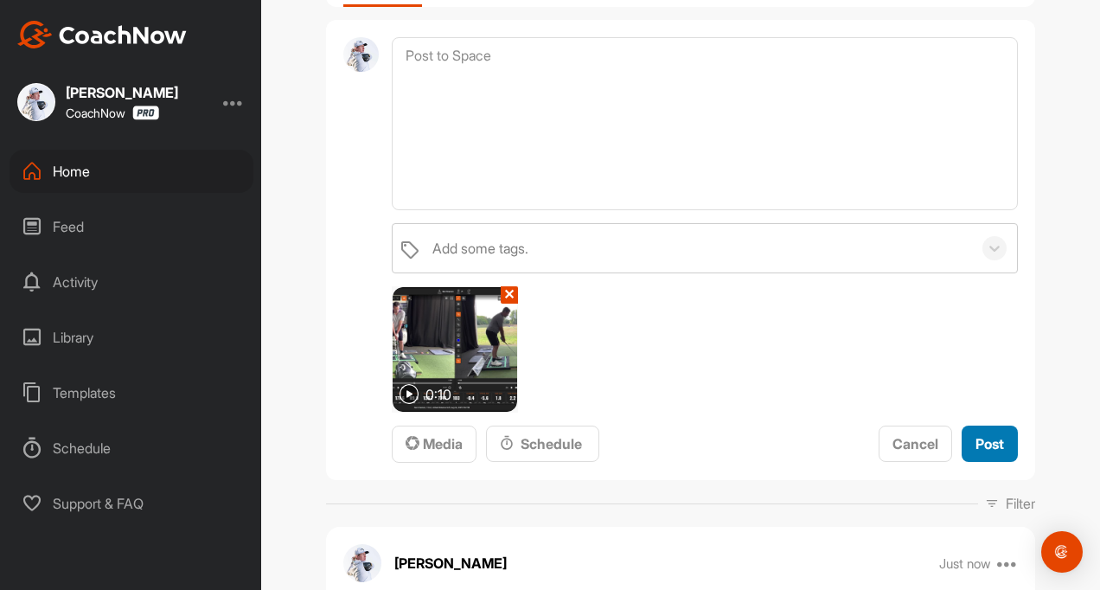
click at [965, 446] on button "Post" at bounding box center [990, 444] width 56 height 37
